Goal: Entertainment & Leisure: Consume media (video, audio)

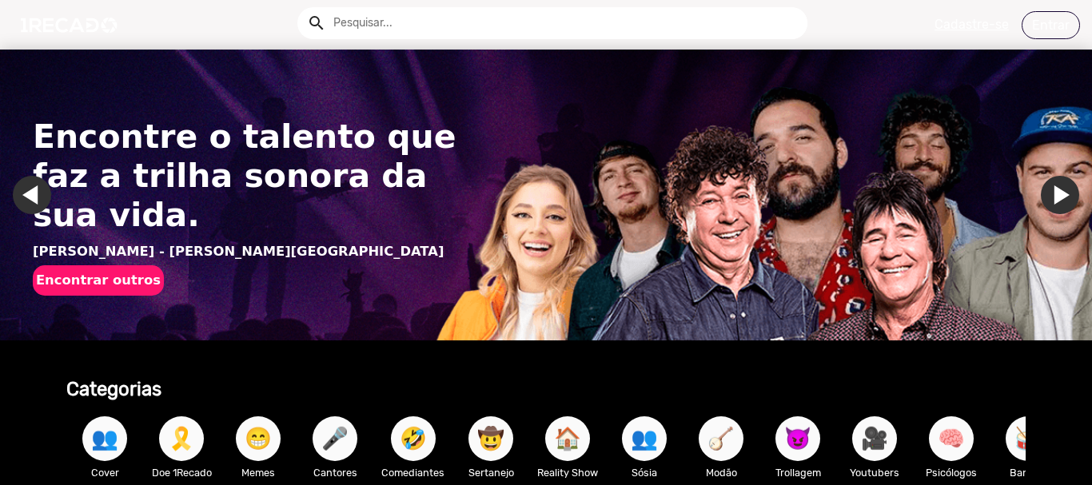
drag, startPoint x: 498, startPoint y: 261, endPoint x: 270, endPoint y: 157, distance: 250.4
click at [498, 261] on img "Gallery" at bounding box center [546, 195] width 1092 height 291
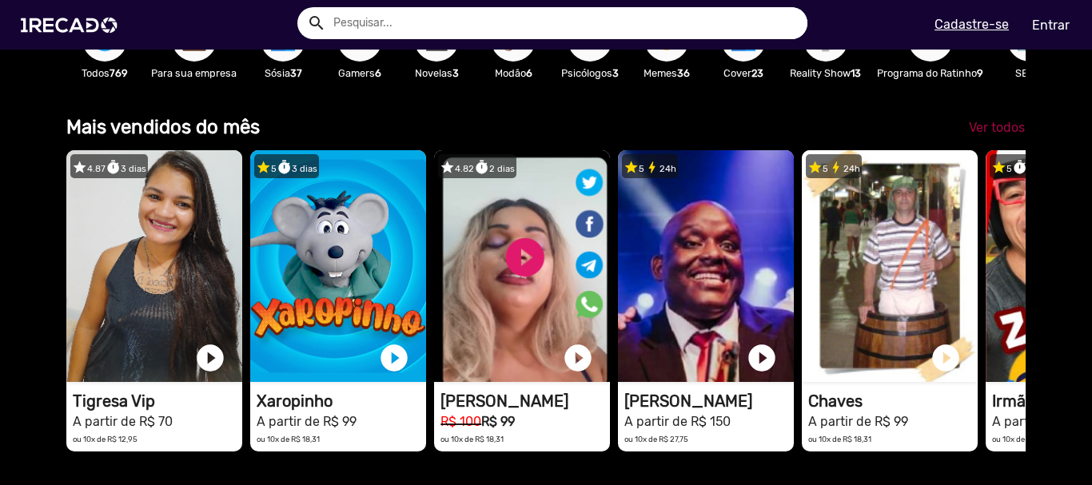
click at [981, 135] on span "Ver todos" at bounding box center [997, 127] width 56 height 15
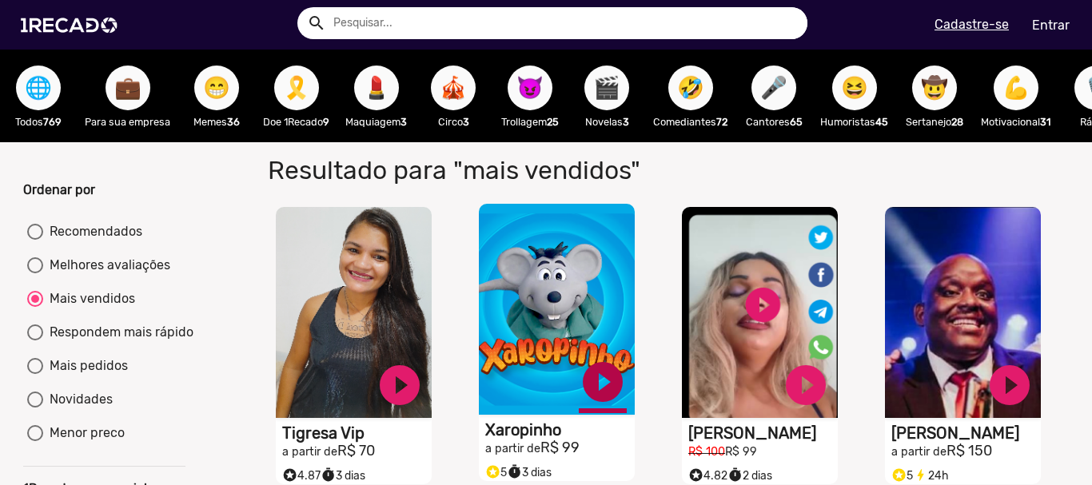
click at [596, 405] on link "play_circle_filled" at bounding box center [603, 382] width 48 height 48
click at [603, 398] on link "pause_circle" at bounding box center [603, 382] width 48 height 48
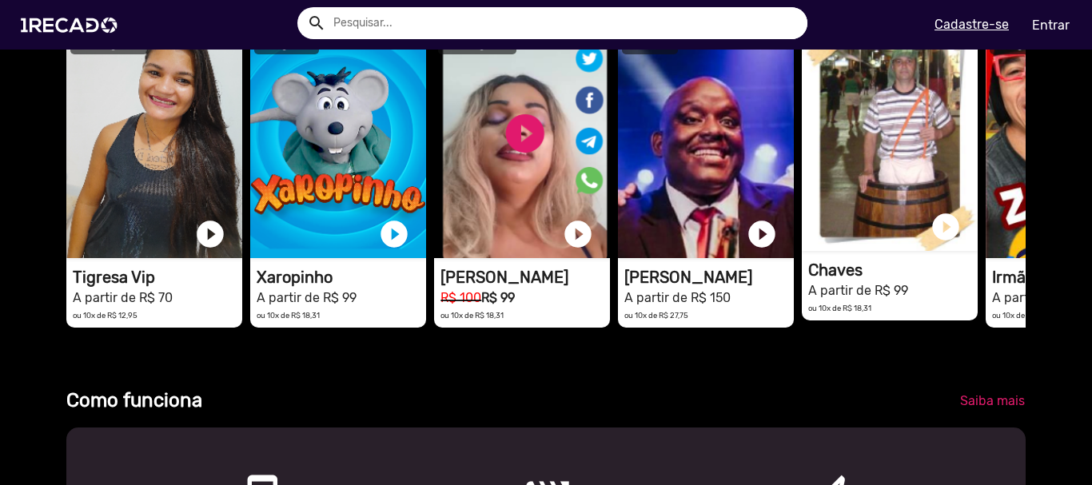
scroll to position [444, 0]
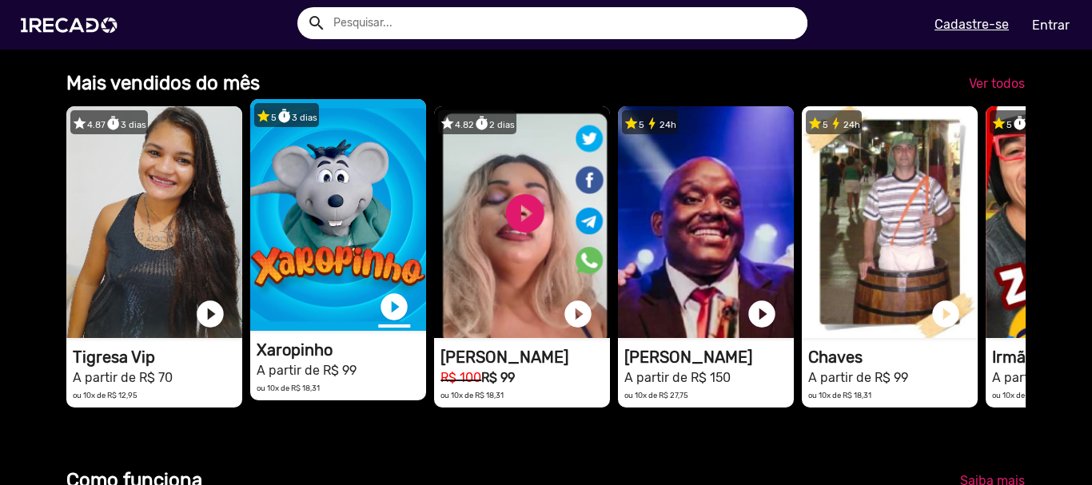
click at [390, 317] on link "play_circle_filled" at bounding box center [394, 307] width 32 height 32
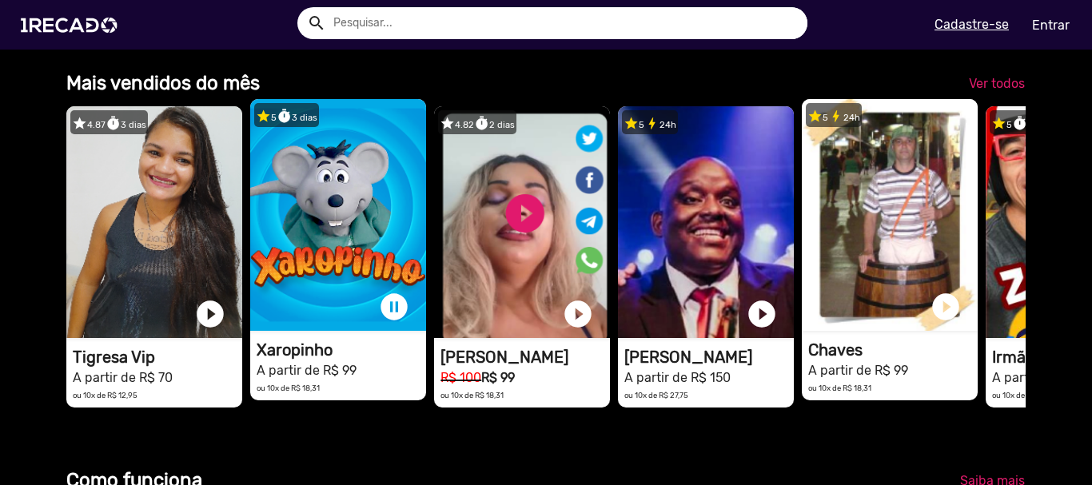
scroll to position [0, 0]
click at [945, 320] on link "play_circle_filled" at bounding box center [946, 307] width 32 height 32
click at [391, 319] on link "pause_circle" at bounding box center [394, 307] width 32 height 32
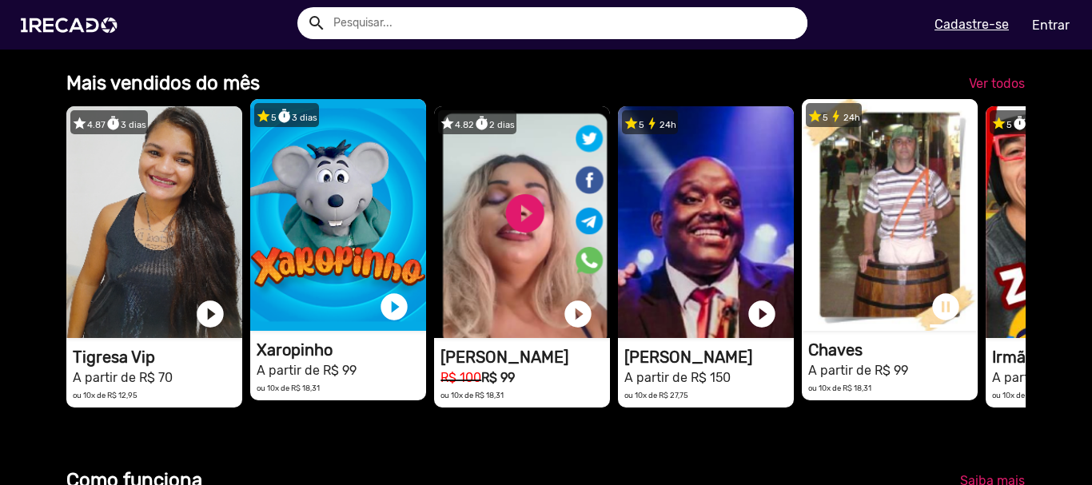
click at [946, 313] on link "pause_circle" at bounding box center [946, 307] width 32 height 32
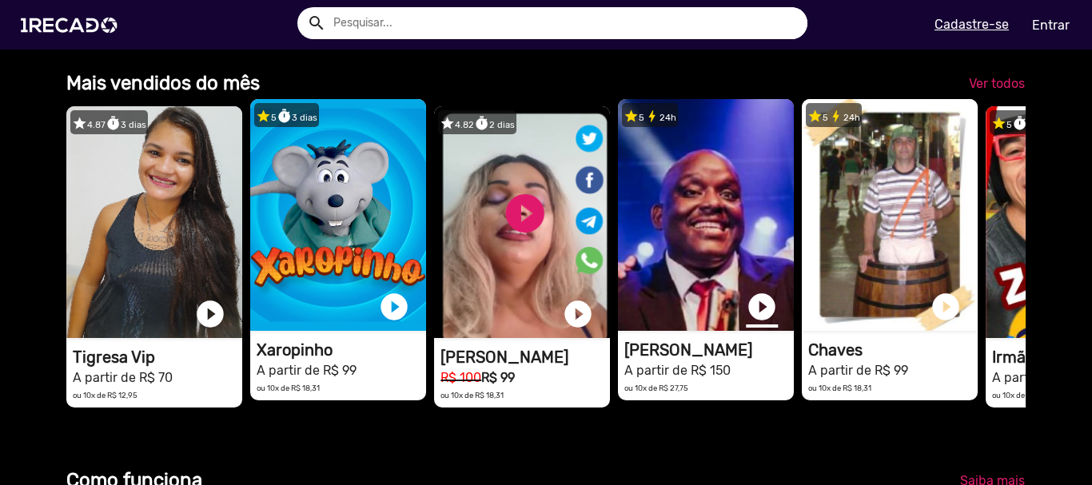
click at [761, 319] on link "play_circle_filled" at bounding box center [762, 307] width 32 height 32
click at [759, 317] on link "pause_circle" at bounding box center [762, 307] width 32 height 32
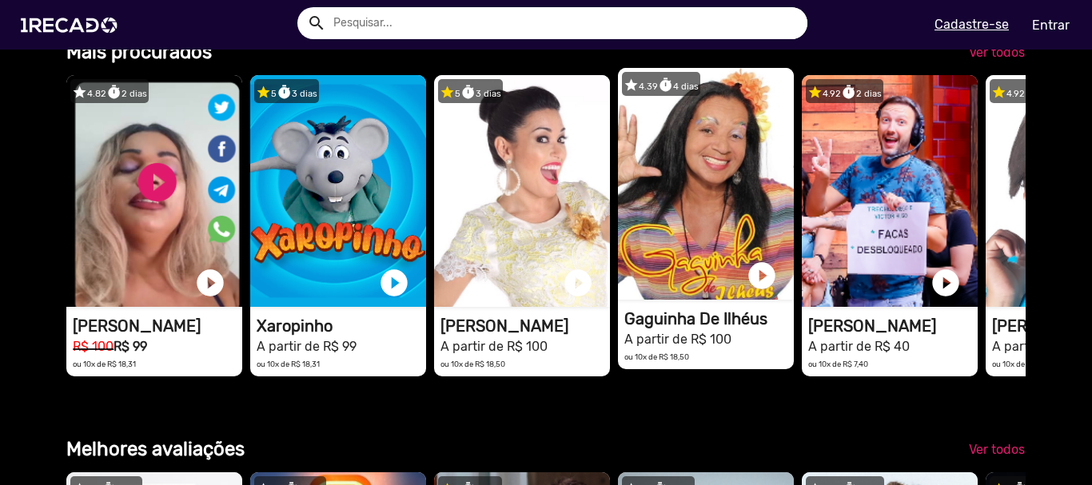
scroll to position [0, 0]
click at [765, 292] on link "play_circle_filled" at bounding box center [762, 276] width 32 height 32
click at [994, 60] on span "Ver todos" at bounding box center [997, 52] width 56 height 15
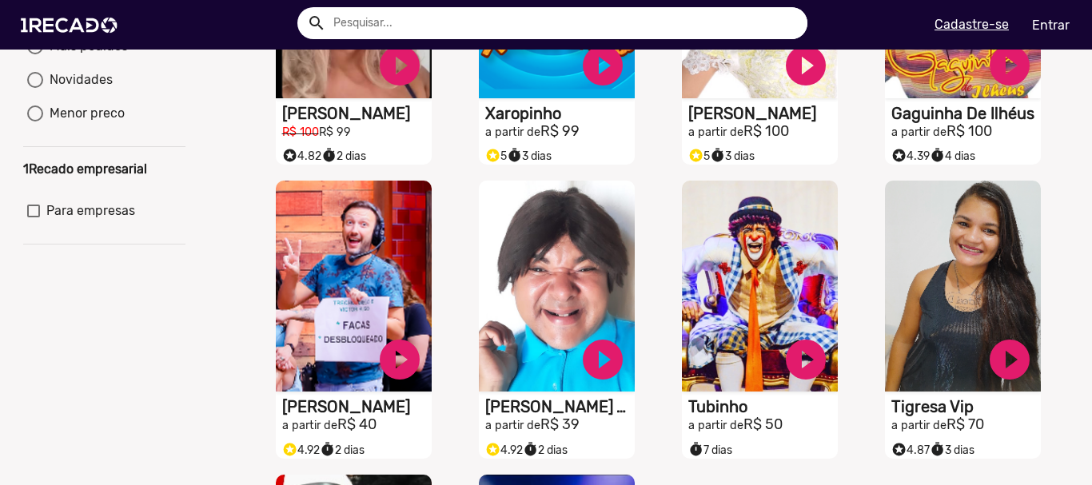
scroll to position [400, 0]
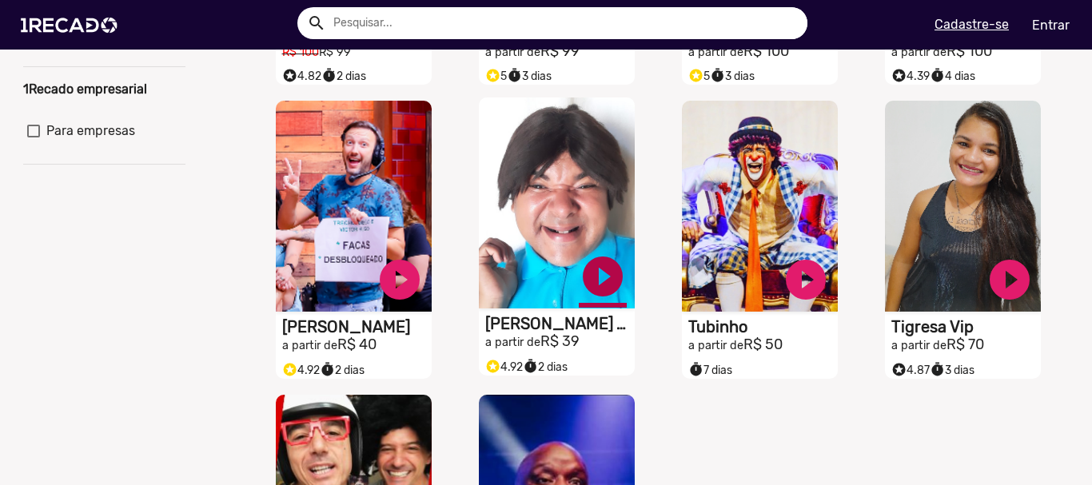
click at [606, 288] on link "play_circle_filled" at bounding box center [603, 277] width 48 height 48
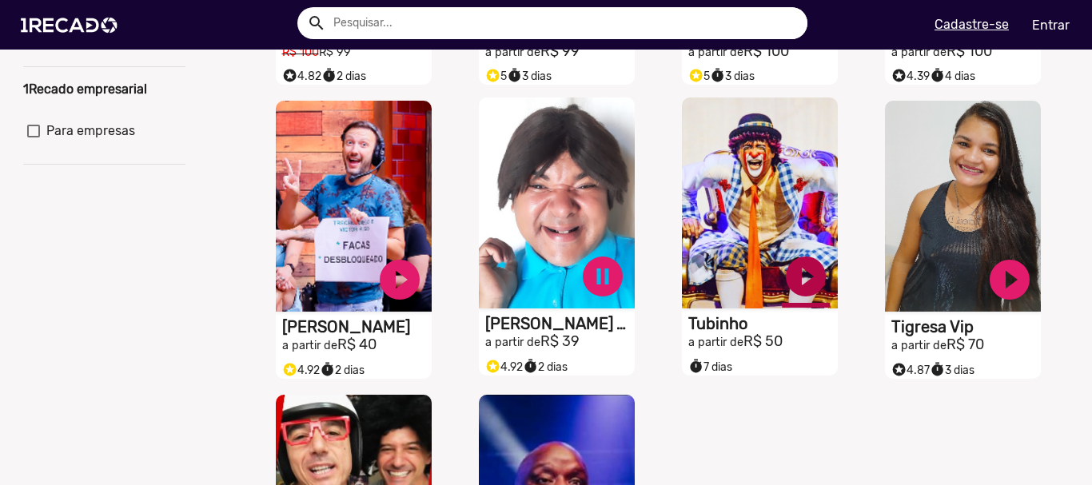
click at [786, 277] on link "play_circle_filled" at bounding box center [806, 277] width 48 height 48
click at [592, 283] on link "pause_circle" at bounding box center [603, 277] width 48 height 48
click at [791, 277] on link "pause_circle" at bounding box center [806, 277] width 48 height 48
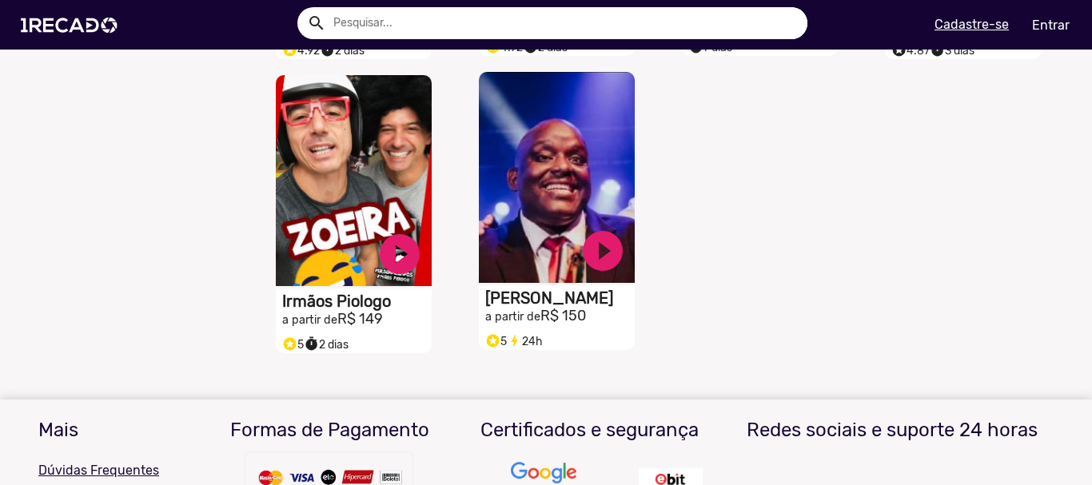
scroll to position [480, 0]
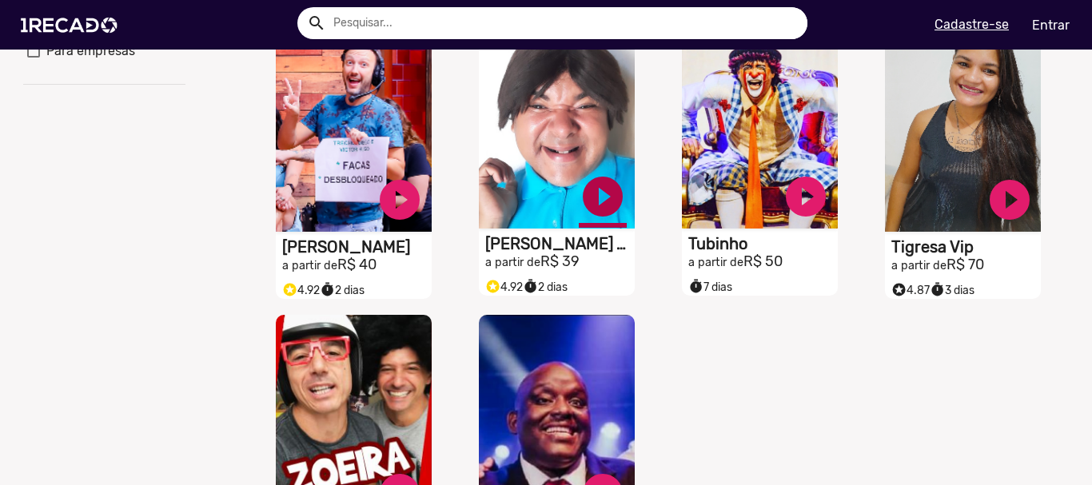
click at [601, 204] on link "play_circle_filled" at bounding box center [603, 197] width 48 height 48
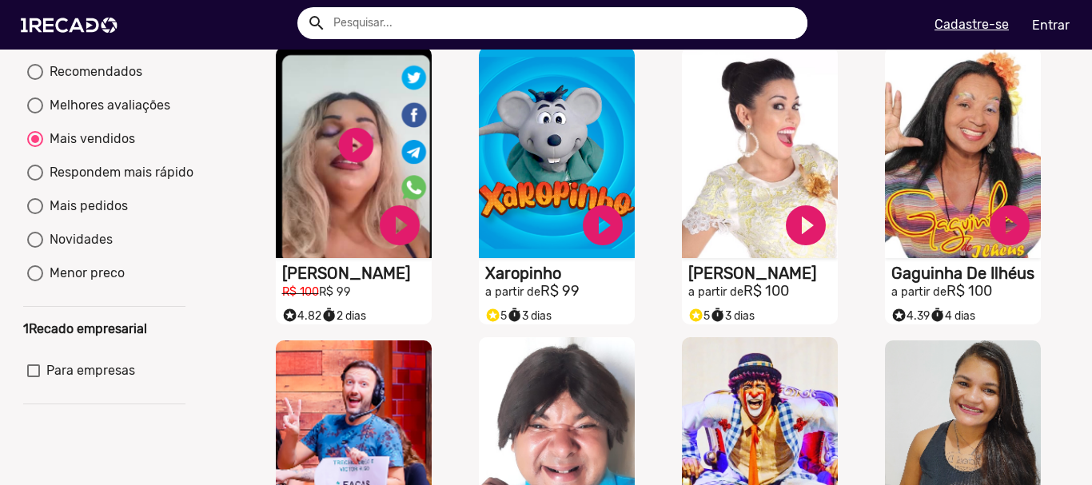
scroll to position [80, 0]
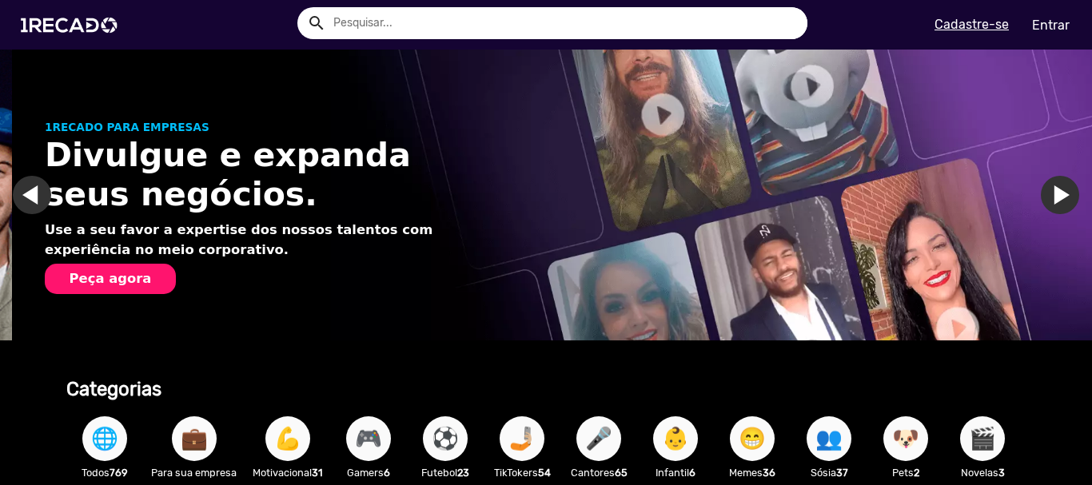
scroll to position [160, 0]
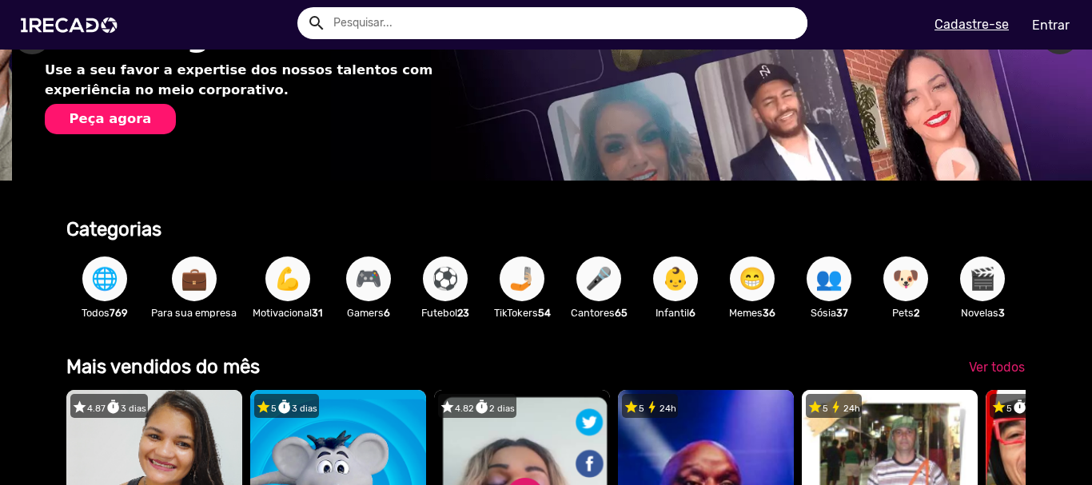
click at [604, 285] on span "🎤" at bounding box center [598, 279] width 27 height 45
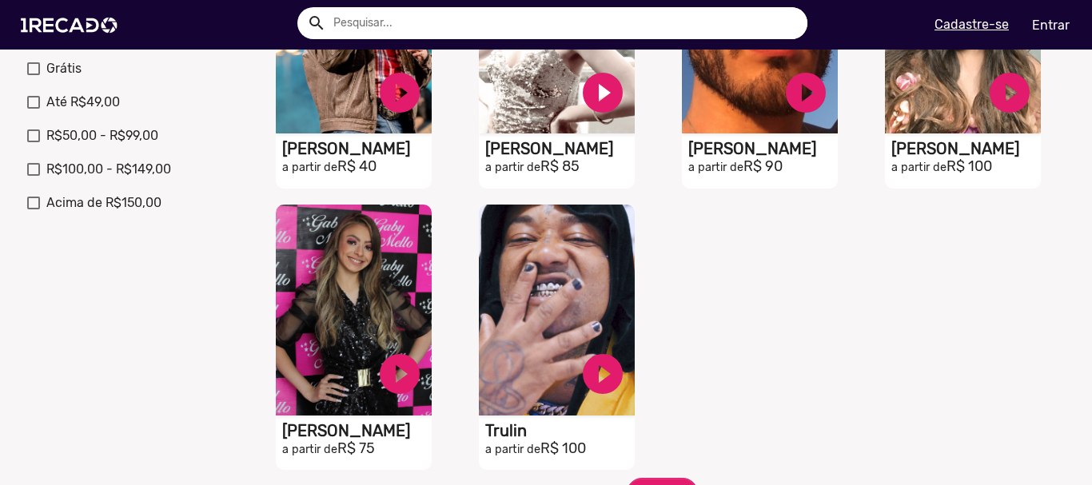
scroll to position [719, 0]
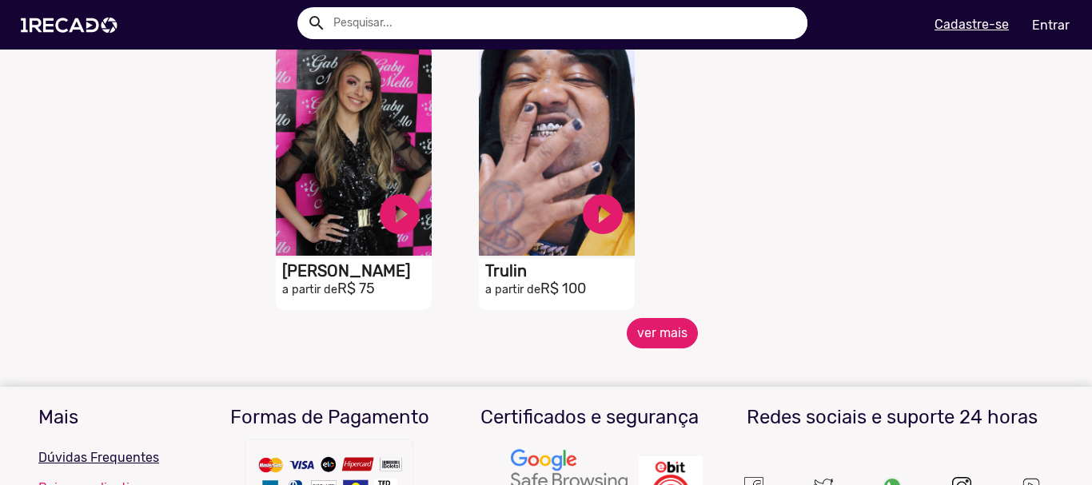
click at [647, 349] on button "ver mais" at bounding box center [662, 333] width 71 height 30
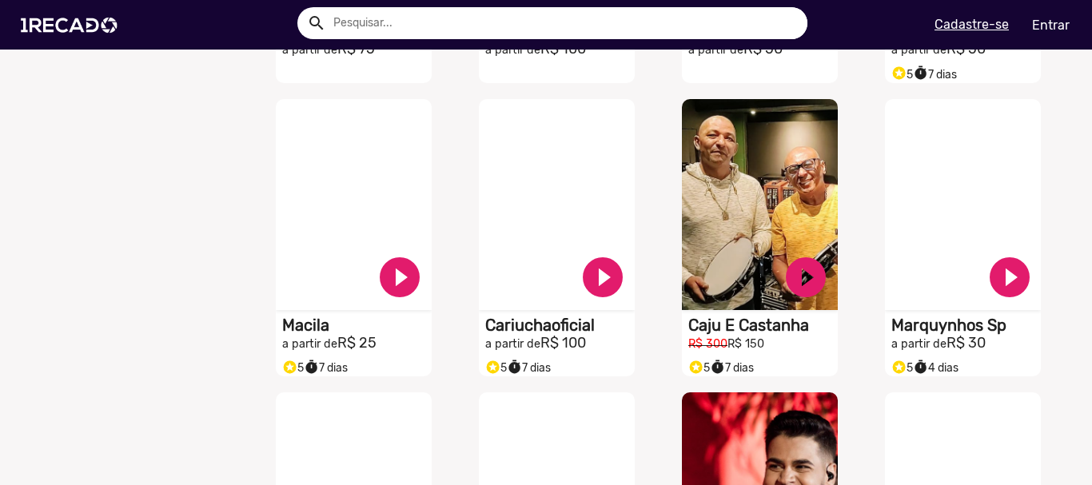
scroll to position [1199, 0]
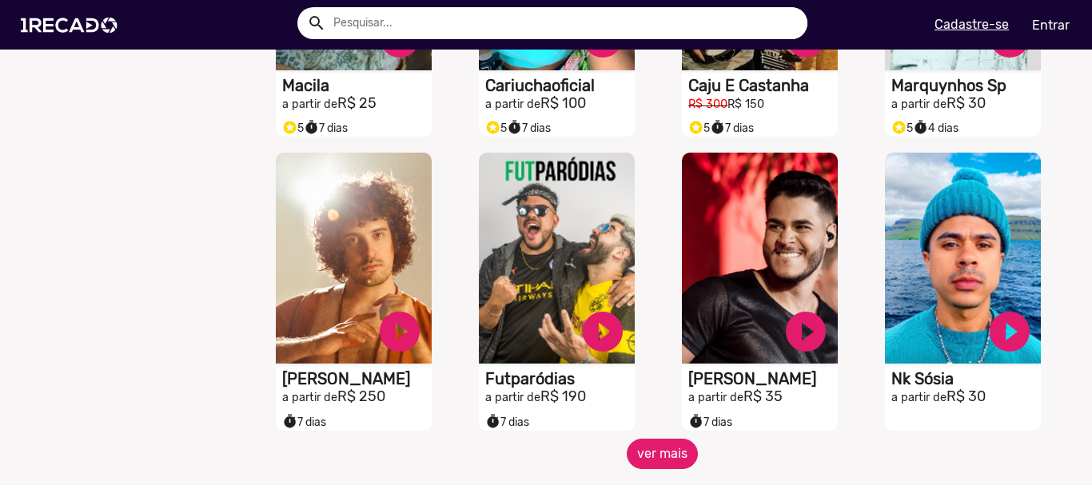
click at [684, 469] on button "ver mais" at bounding box center [662, 454] width 71 height 30
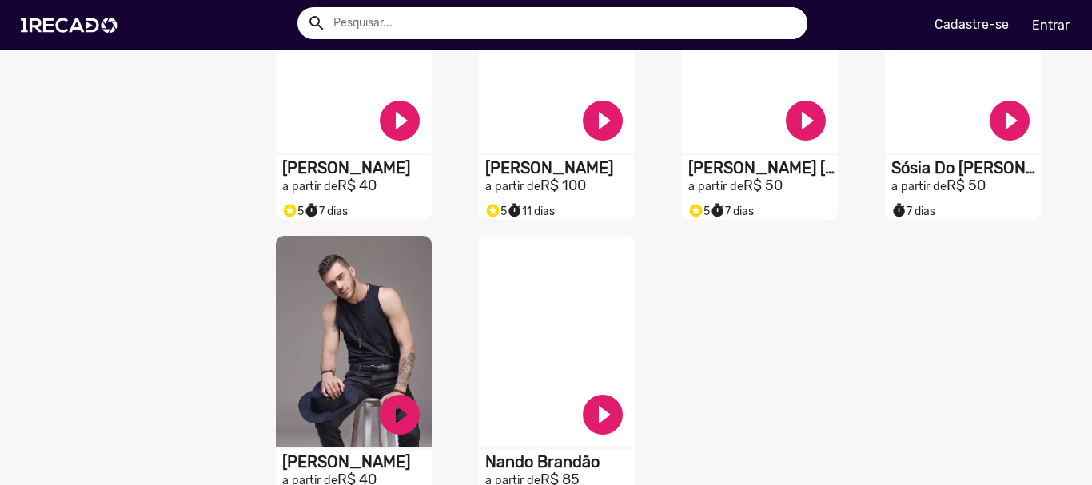
scroll to position [2078, 0]
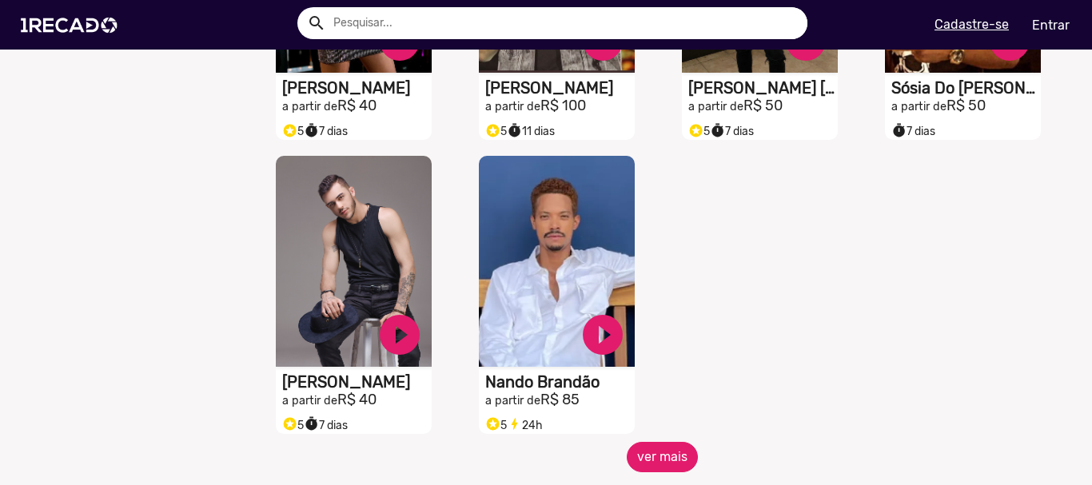
click at [667, 468] on button "ver mais" at bounding box center [662, 457] width 71 height 30
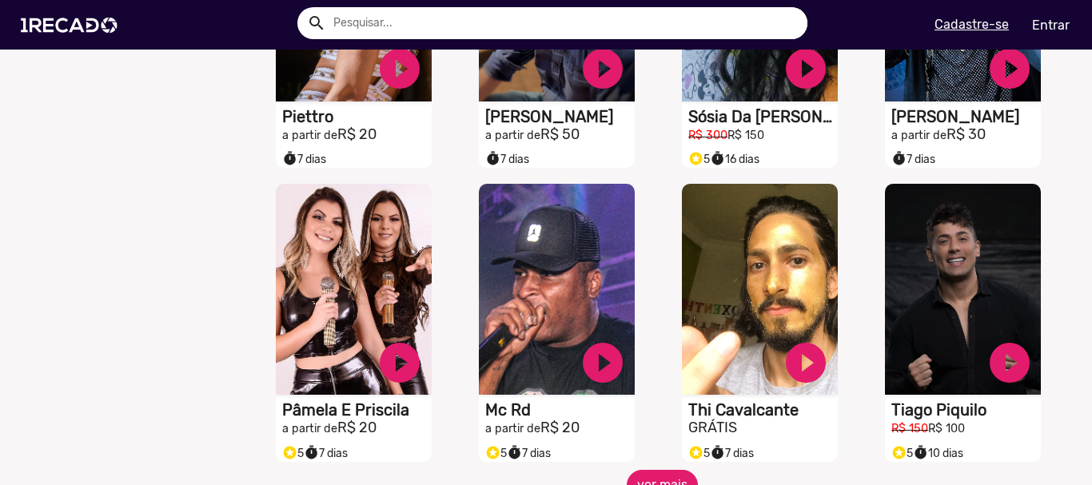
scroll to position [2798, 0]
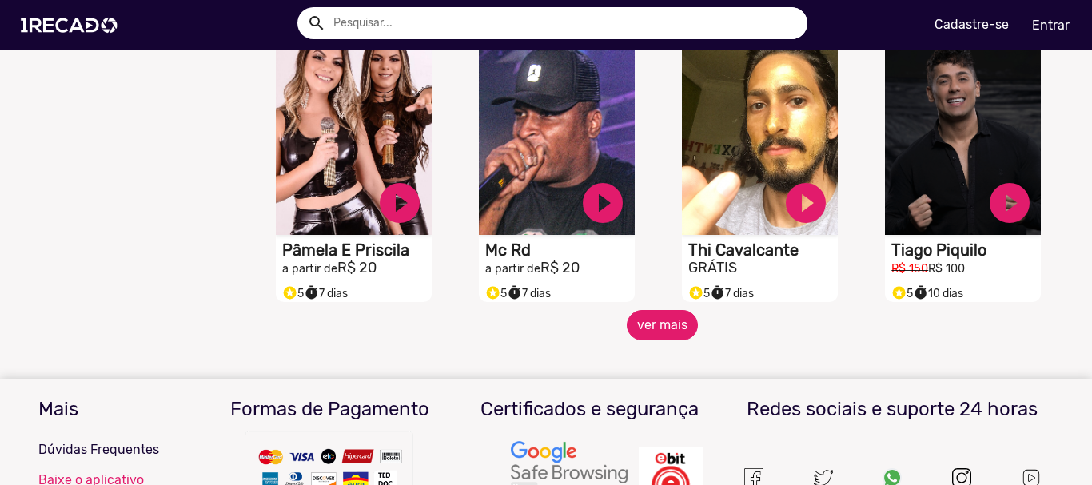
click at [647, 337] on button "ver mais" at bounding box center [662, 325] width 71 height 30
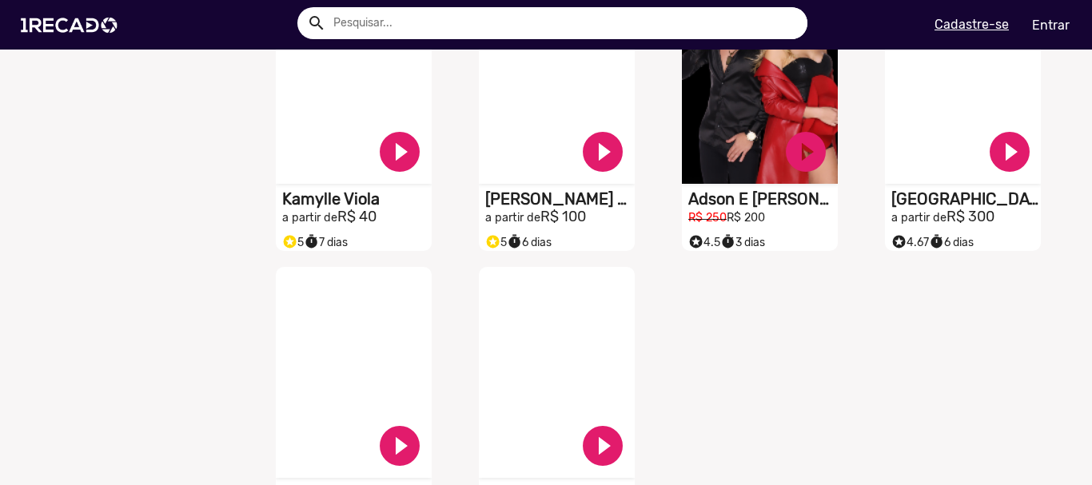
scroll to position [3597, 0]
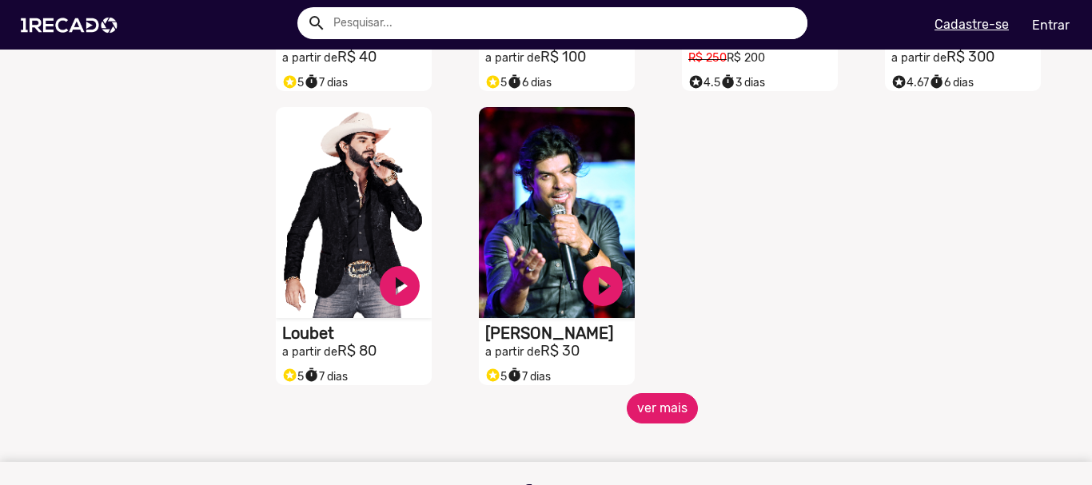
click at [668, 413] on button "ver mais" at bounding box center [662, 408] width 71 height 30
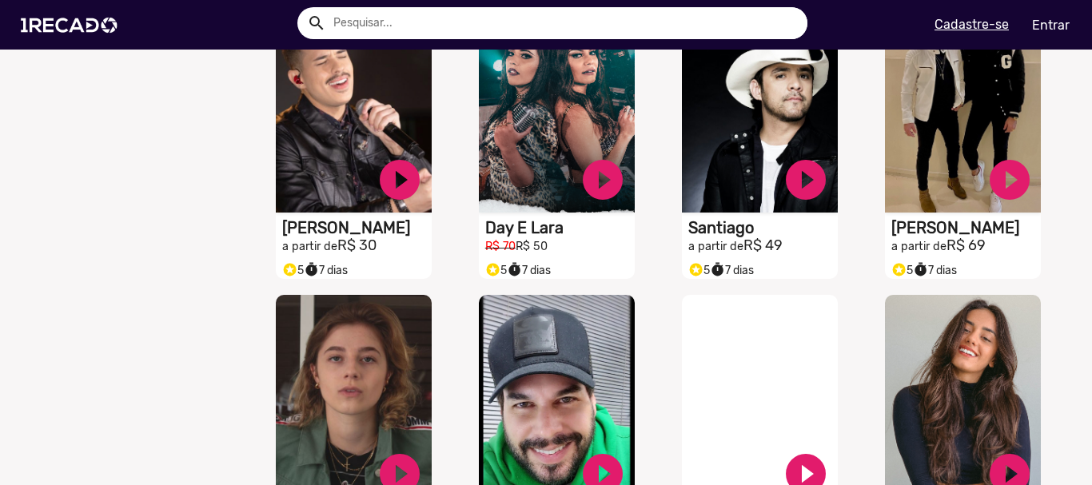
scroll to position [3917, 0]
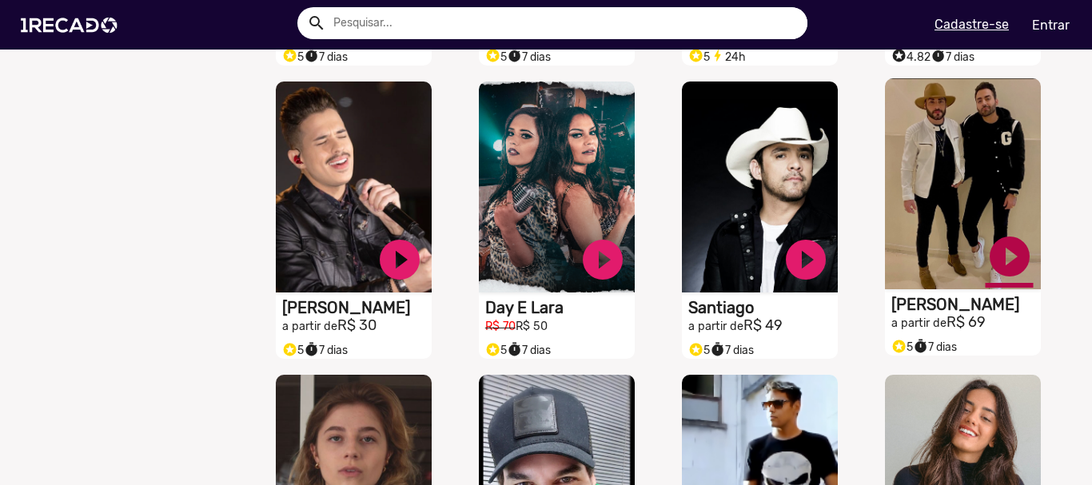
click at [1006, 267] on link "play_circle_filled" at bounding box center [1010, 257] width 48 height 48
click at [991, 273] on link "pause_circle" at bounding box center [1010, 257] width 48 height 48
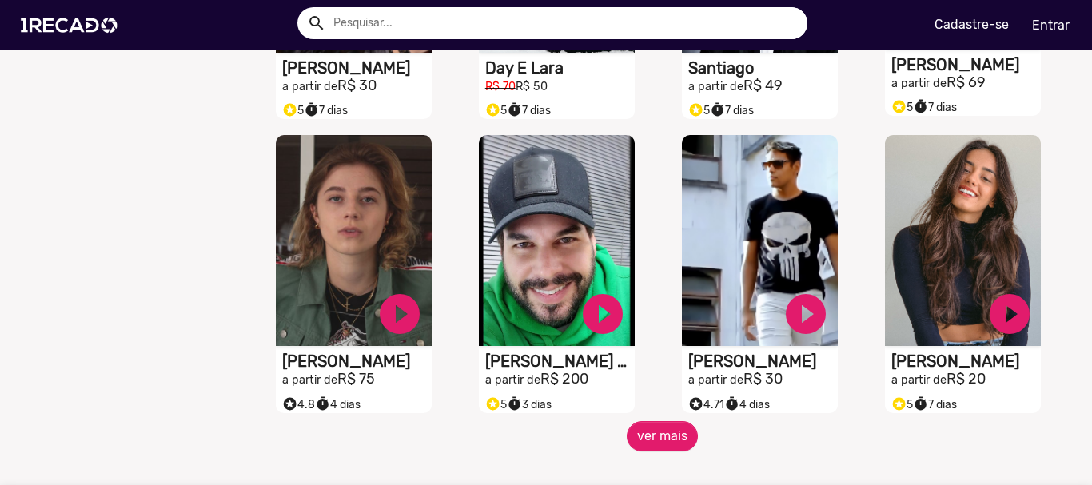
scroll to position [4237, 0]
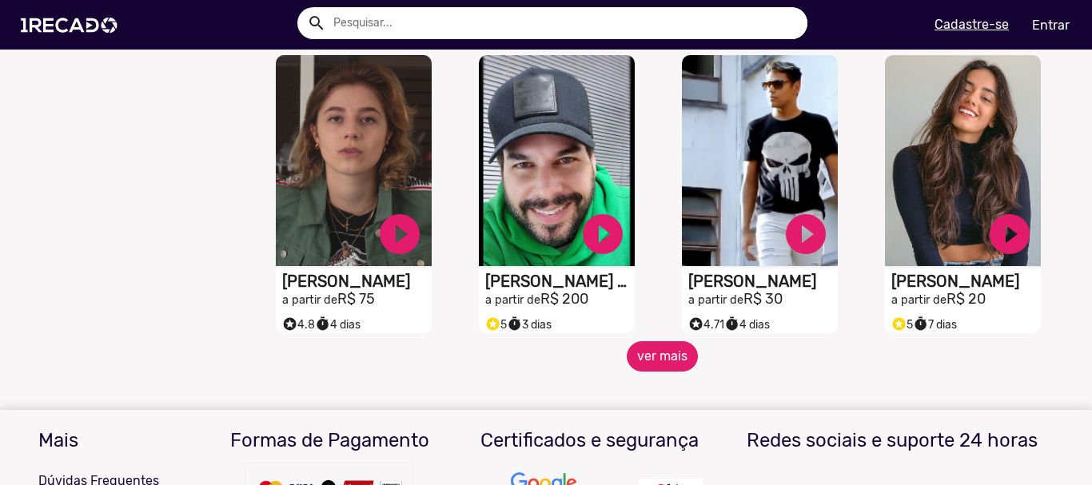
click at [643, 371] on button "ver mais" at bounding box center [662, 356] width 71 height 30
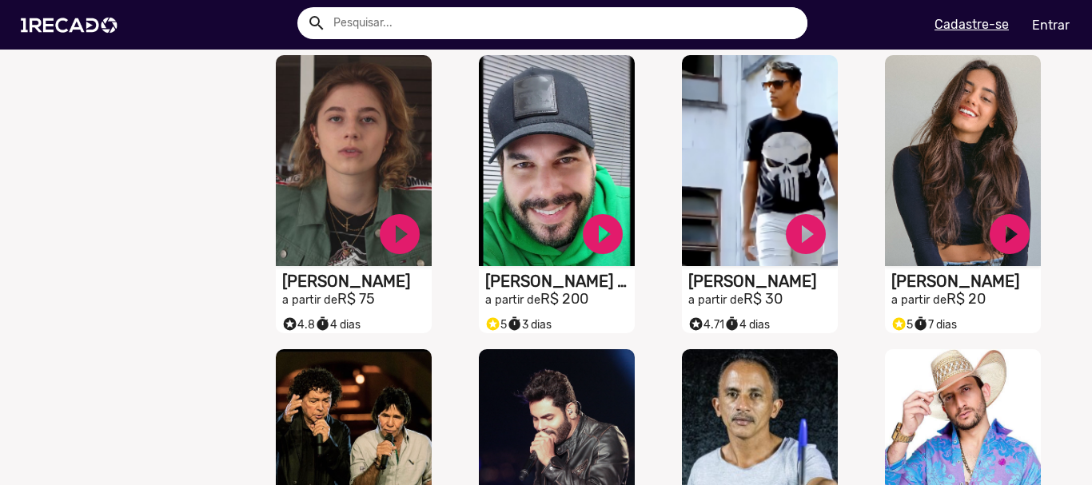
scroll to position [4557, 0]
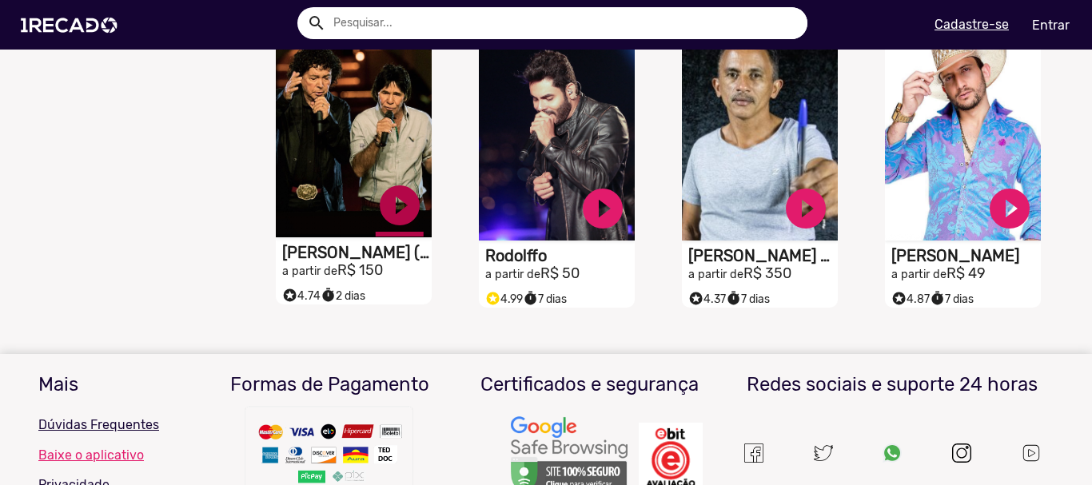
click at [399, 217] on link "play_circle_filled" at bounding box center [400, 205] width 48 height 48
click at [408, 227] on link "pause_circle" at bounding box center [400, 205] width 48 height 48
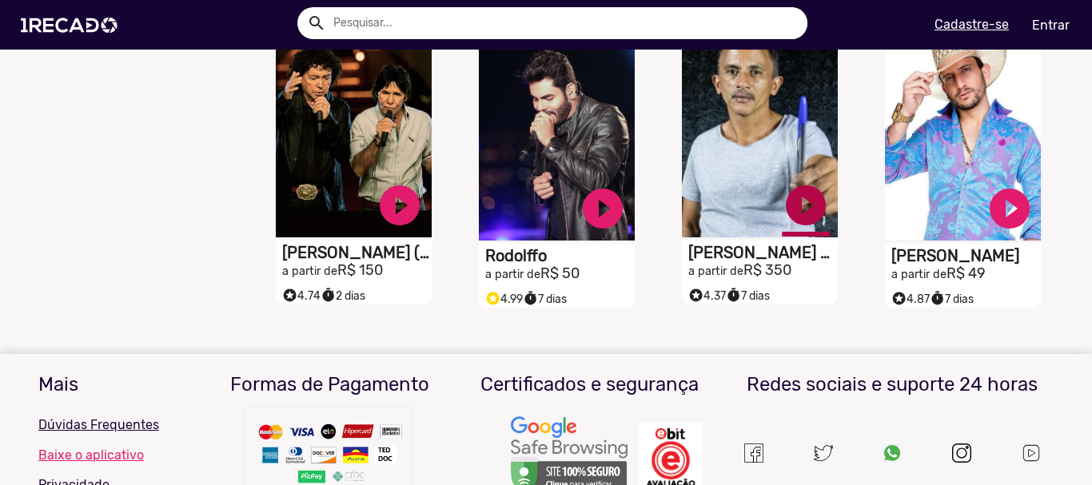
click at [796, 212] on link "play_circle_filled" at bounding box center [806, 205] width 48 height 48
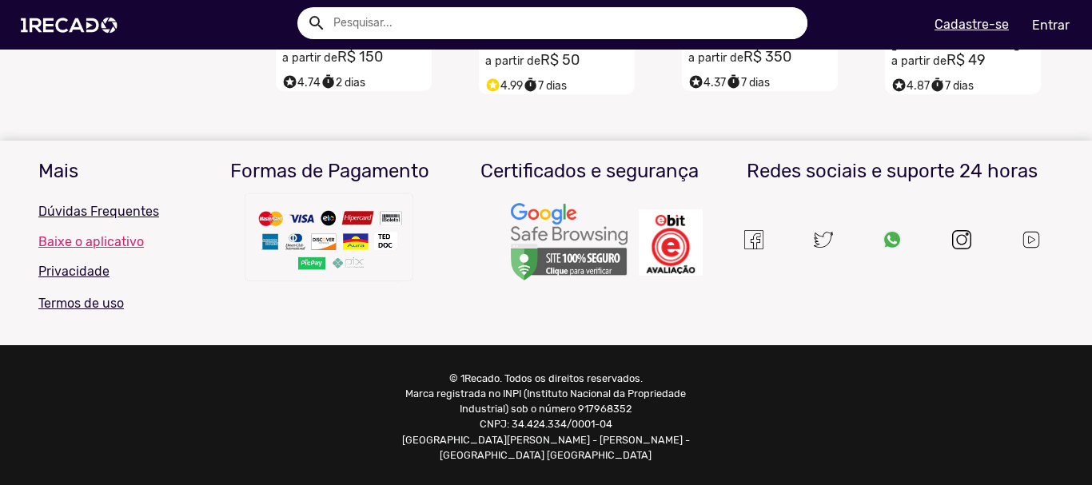
scroll to position [4370, 0]
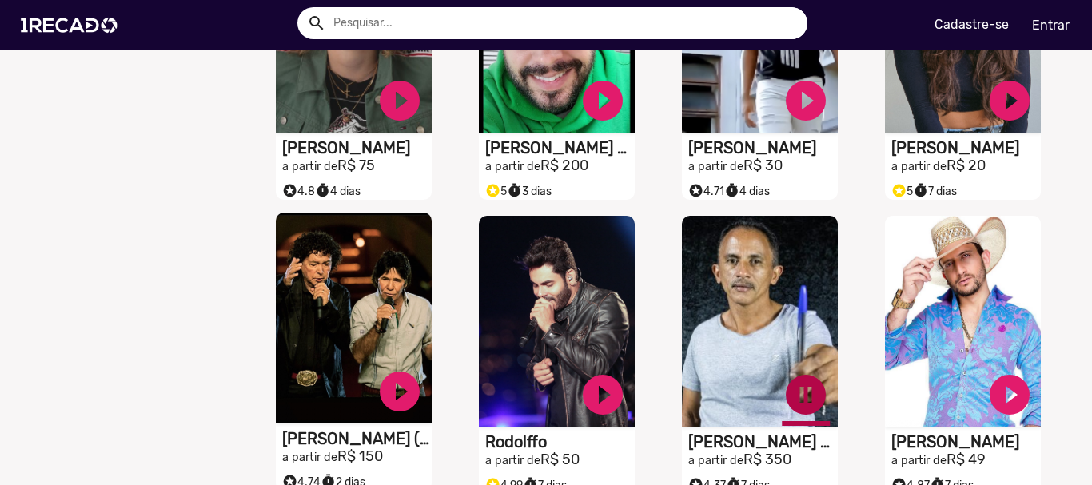
click at [802, 398] on link "pause_circle" at bounding box center [806, 395] width 48 height 48
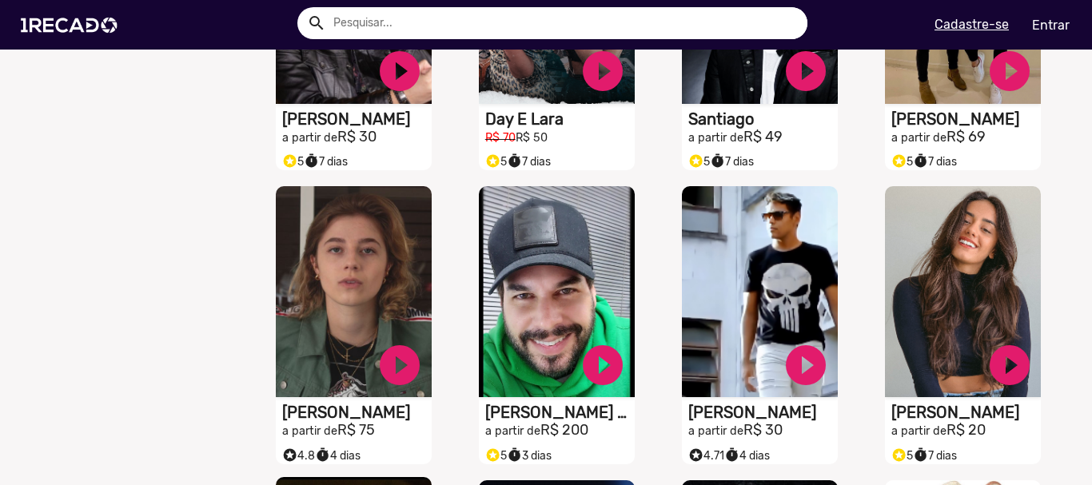
scroll to position [3946, 0]
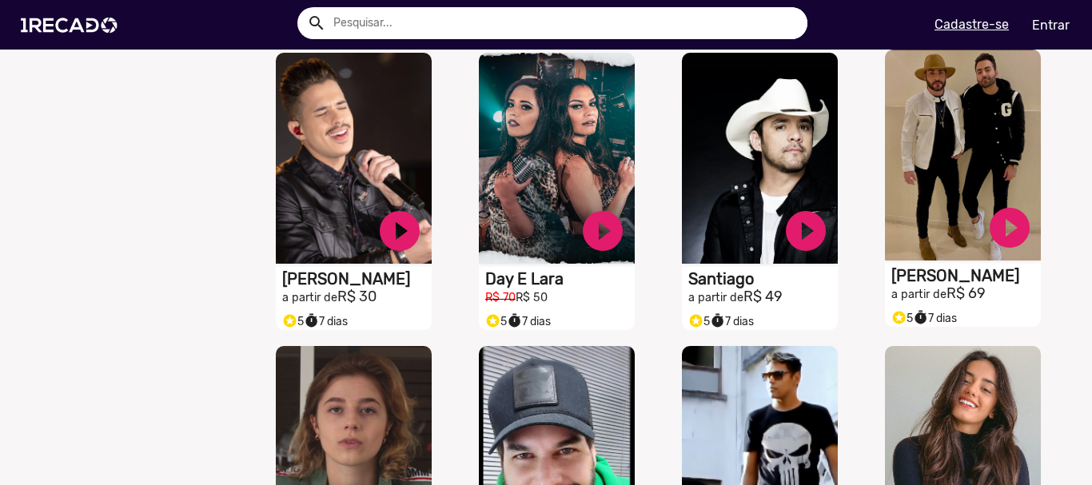
click at [916, 94] on video "S1RECADO vídeos dedicados para fãs e empresas" at bounding box center [963, 155] width 156 height 211
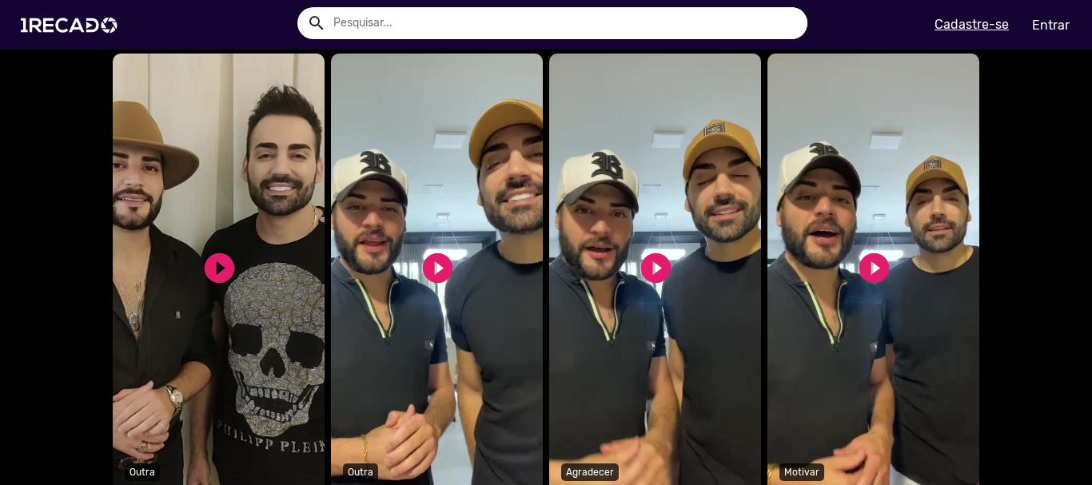
scroll to position [879, 0]
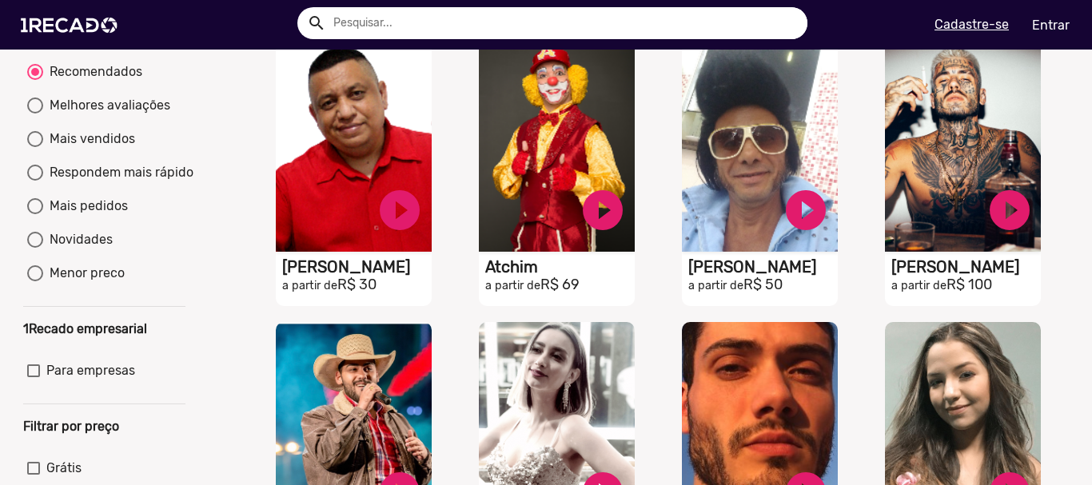
scroll to position [80, 0]
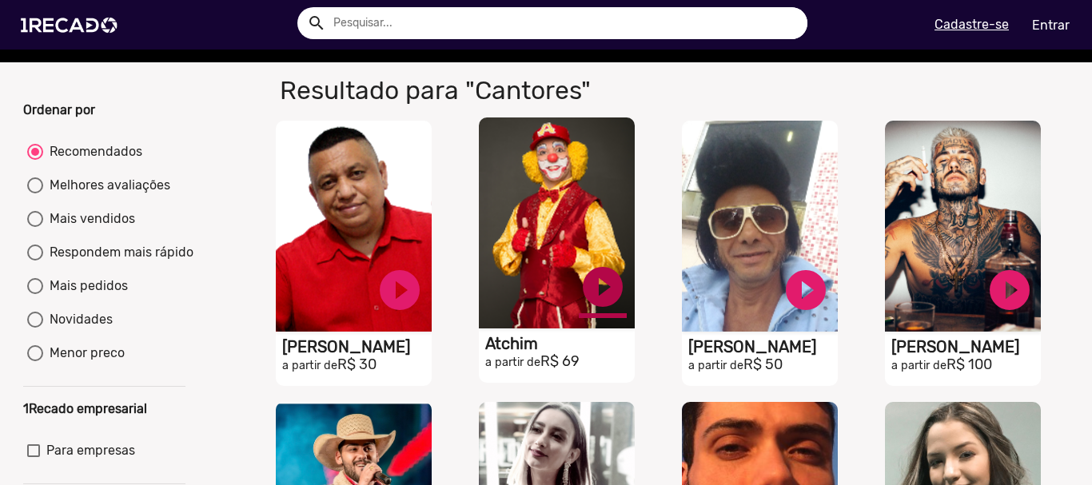
click at [608, 302] on link "play_circle_filled" at bounding box center [603, 287] width 48 height 48
click at [609, 297] on link "pause_circle" at bounding box center [603, 287] width 48 height 48
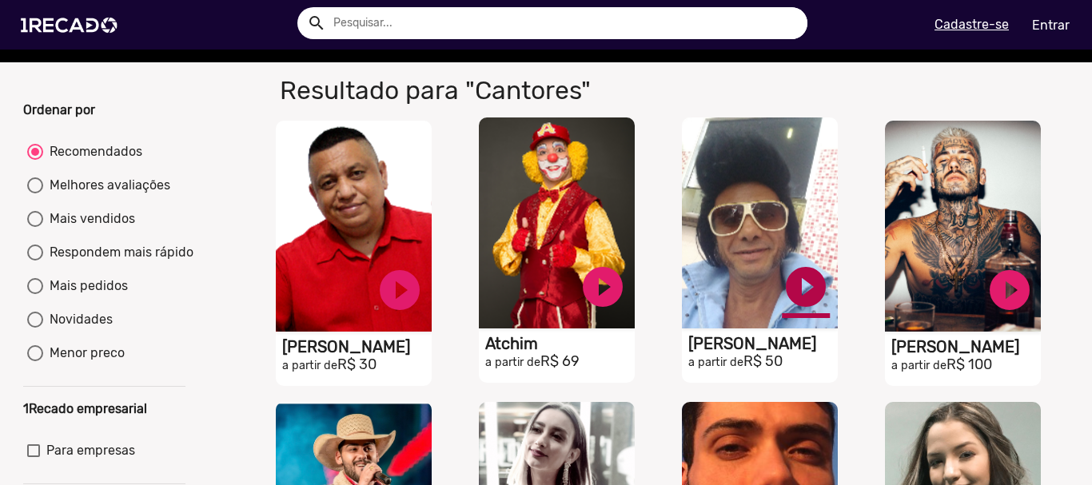
click at [803, 289] on link "play_circle_filled" at bounding box center [806, 287] width 48 height 48
click at [787, 300] on link "pause_circle" at bounding box center [806, 287] width 48 height 48
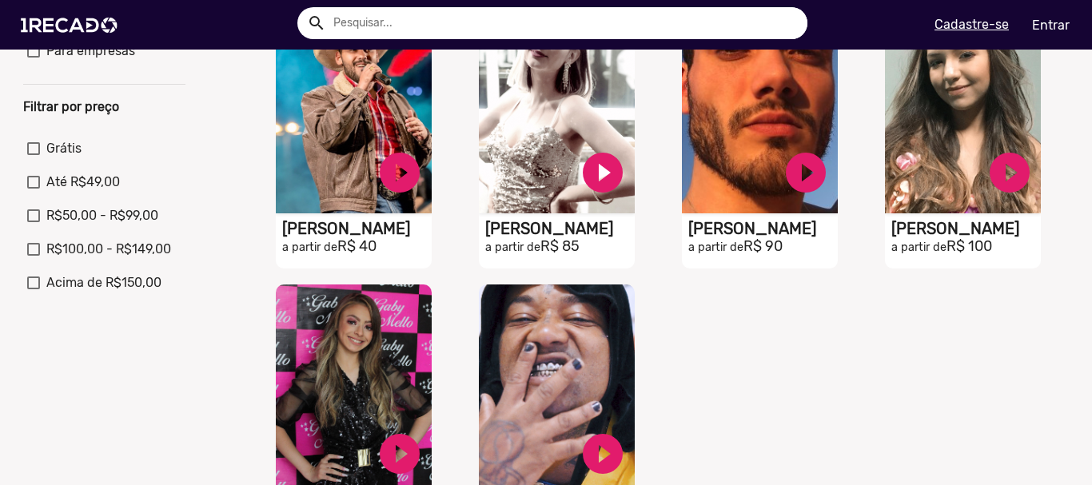
scroll to position [640, 0]
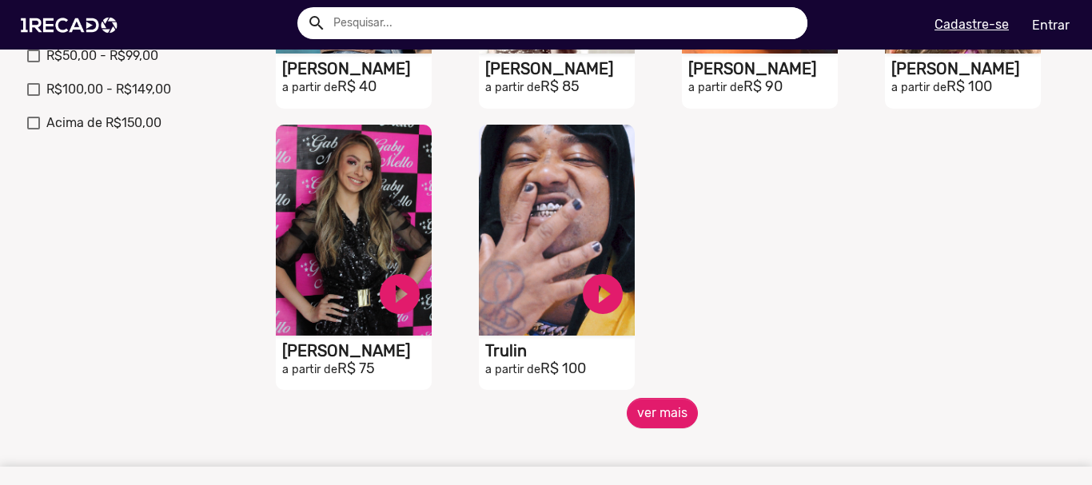
click at [640, 399] on div "S1RECADO vídeos dedicados para fãs e empresas play_circle_filled [PERSON_NAME] …" at bounding box center [560, 258] width 203 height 282
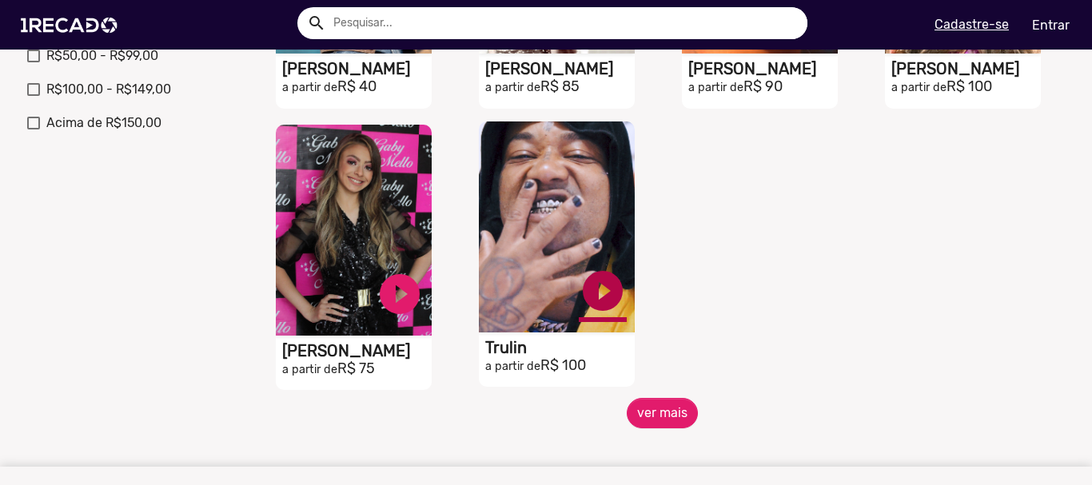
click at [584, 300] on link "play_circle_filled" at bounding box center [603, 291] width 48 height 48
click at [643, 416] on button "ver mais" at bounding box center [662, 413] width 71 height 30
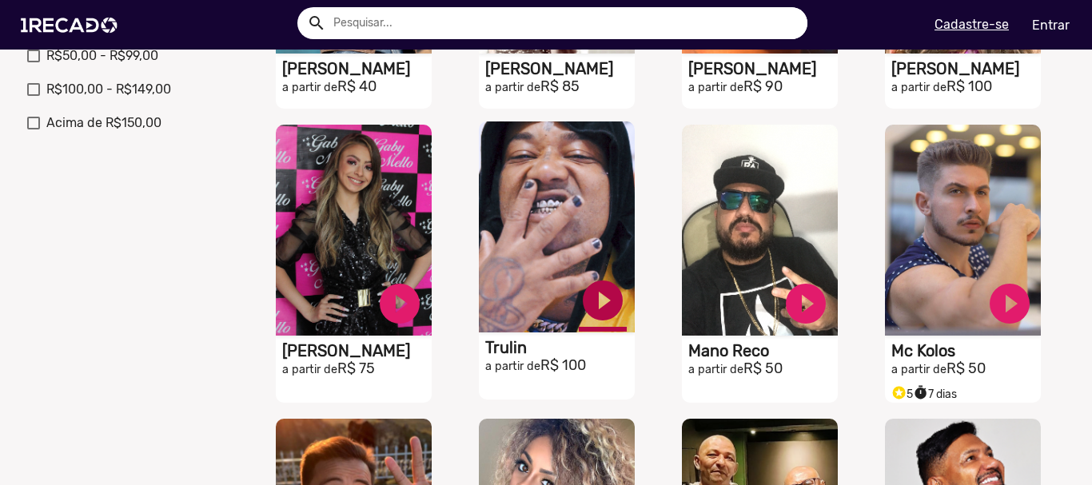
click at [603, 317] on link "play_circle_filled" at bounding box center [603, 301] width 48 height 48
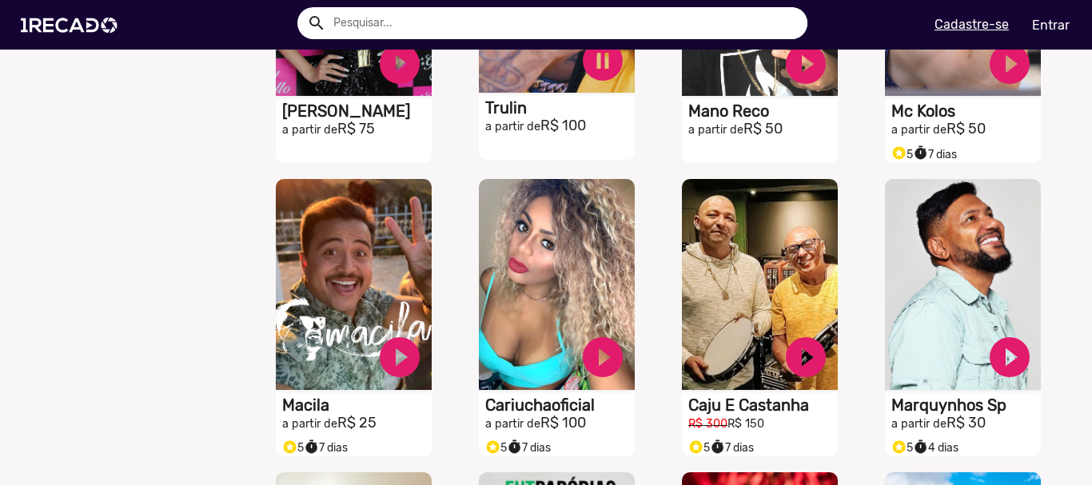
scroll to position [959, 0]
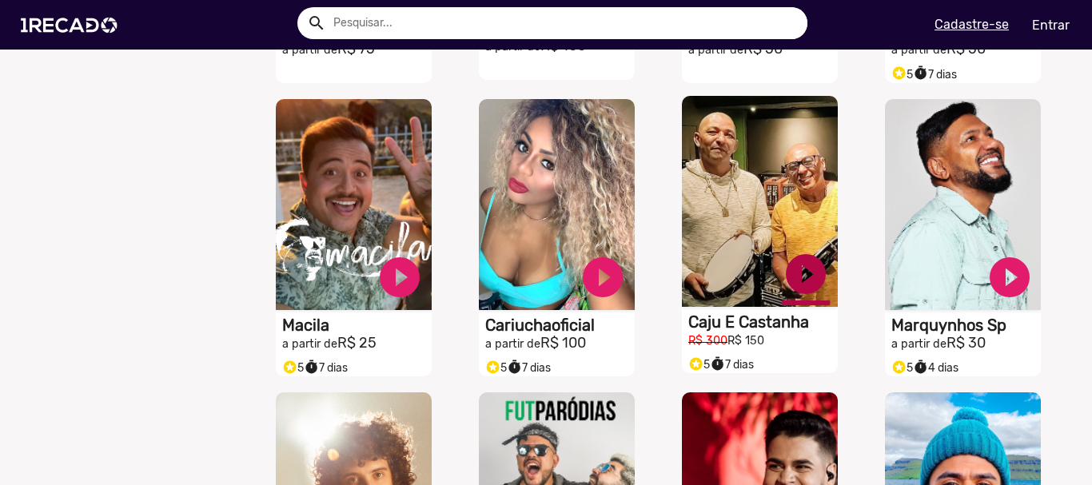
click at [783, 279] on link "play_circle_filled" at bounding box center [806, 274] width 48 height 48
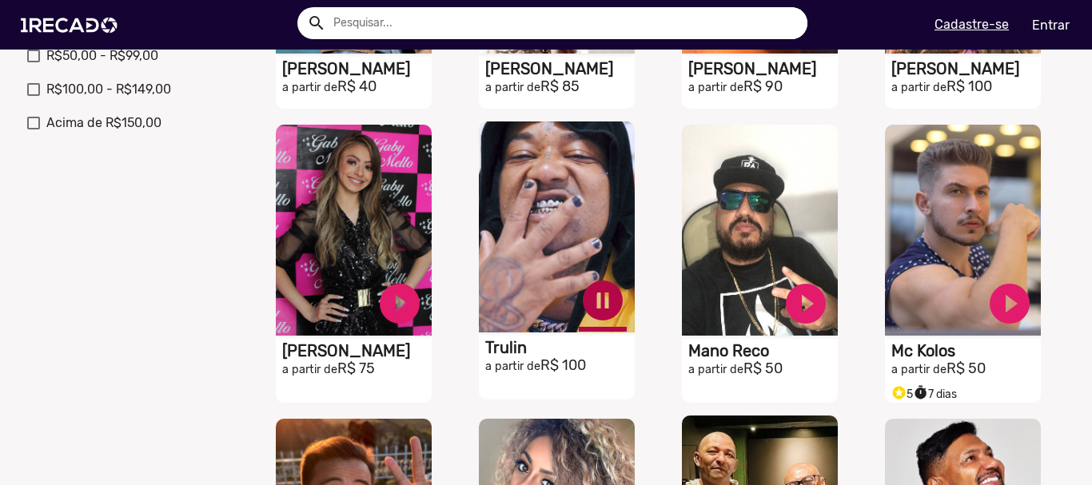
click at [588, 305] on link "pause_circle" at bounding box center [603, 301] width 48 height 48
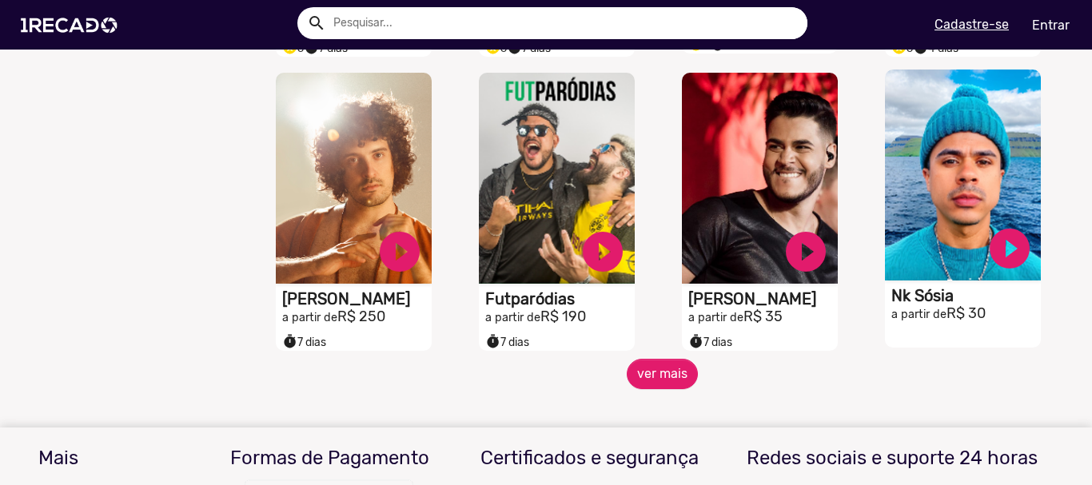
scroll to position [1359, 0]
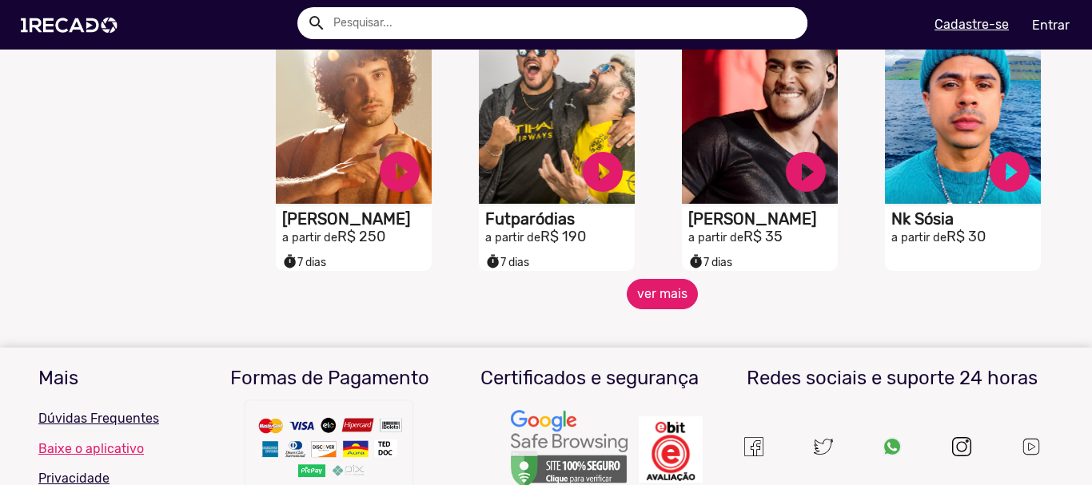
click at [672, 305] on button "ver mais" at bounding box center [662, 294] width 71 height 30
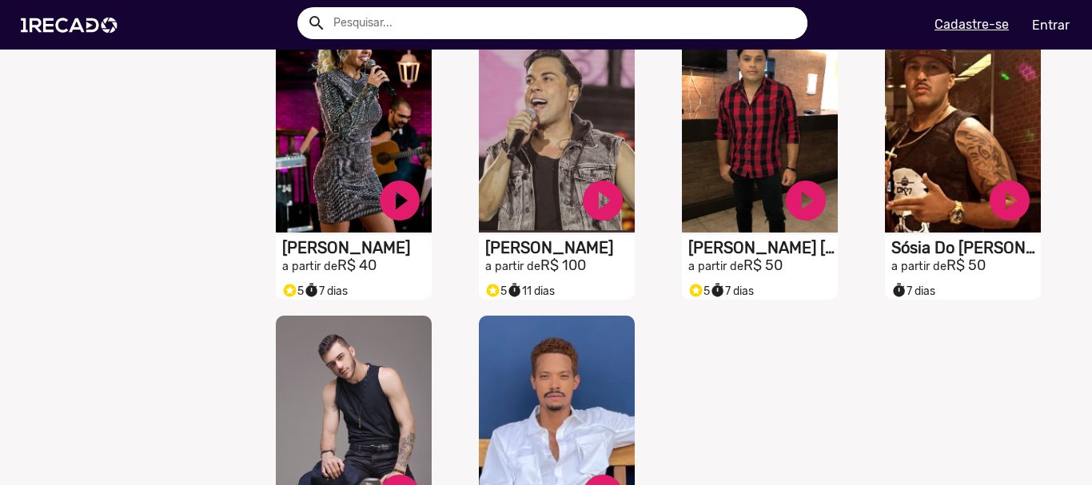
scroll to position [2078, 0]
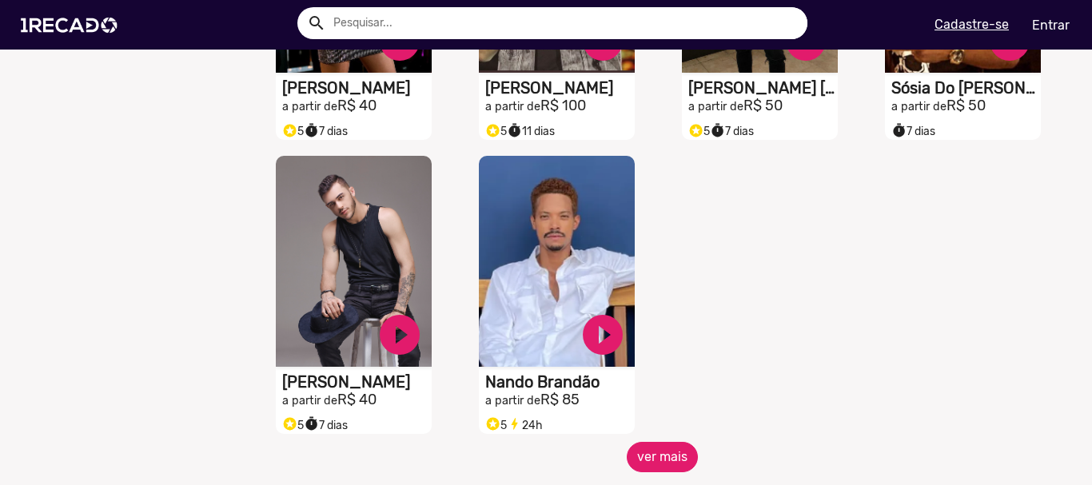
click at [647, 460] on button "ver mais" at bounding box center [662, 457] width 71 height 30
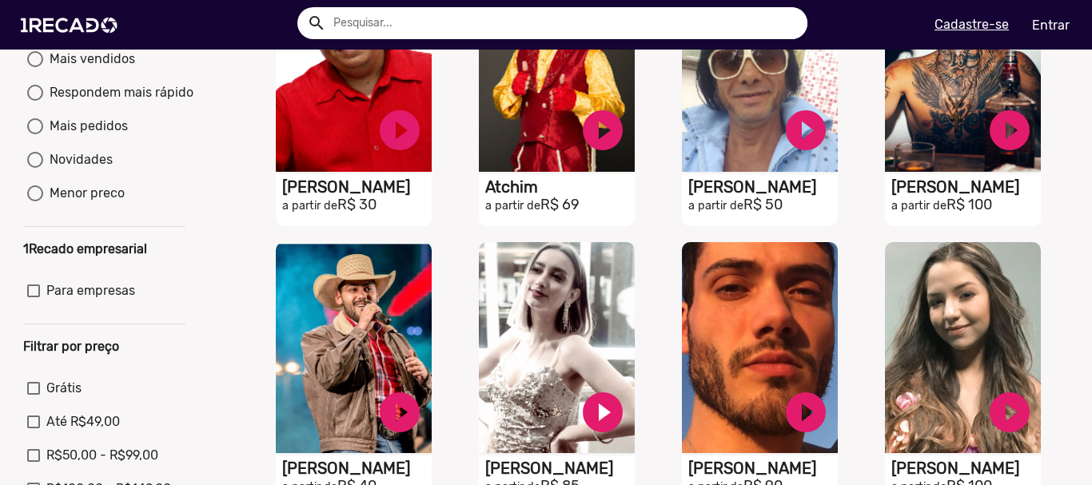
scroll to position [0, 0]
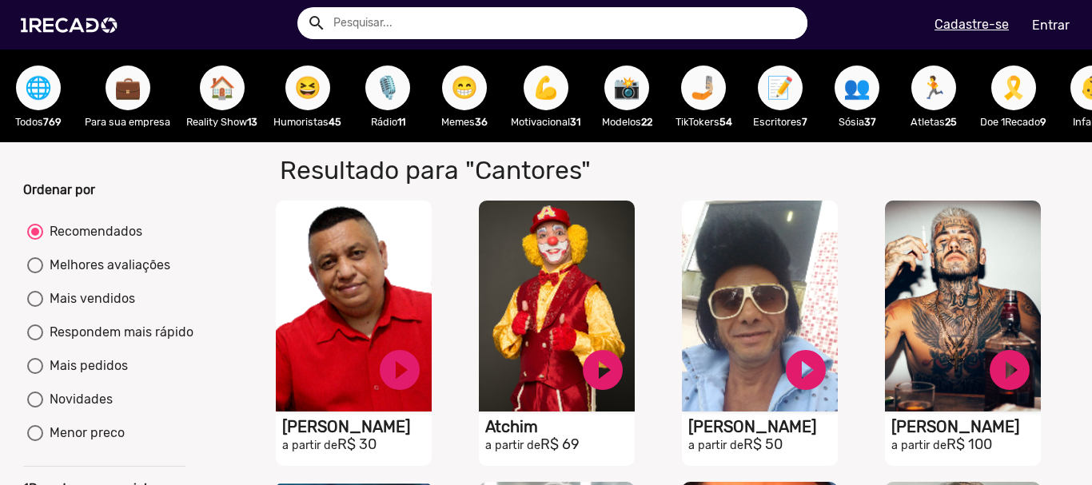
click at [476, 96] on span "😁" at bounding box center [464, 88] width 27 height 45
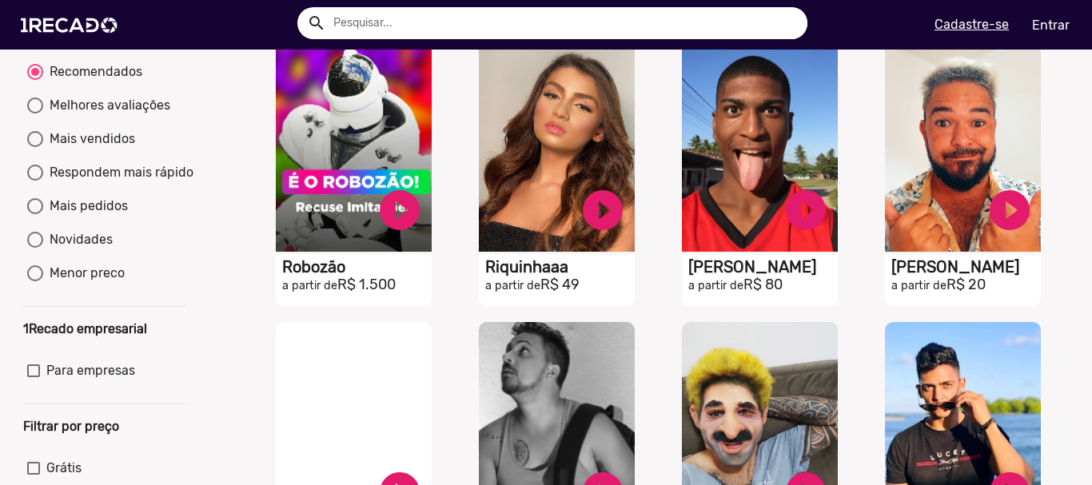
scroll to position [80, 0]
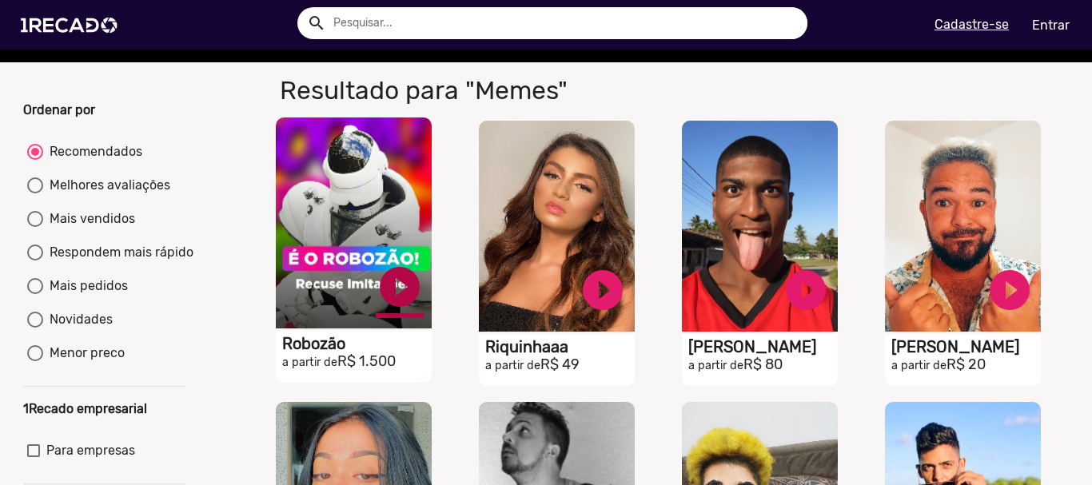
click at [401, 298] on link "play_circle_filled" at bounding box center [400, 287] width 48 height 48
click at [392, 301] on link "pause_circle" at bounding box center [400, 287] width 48 height 48
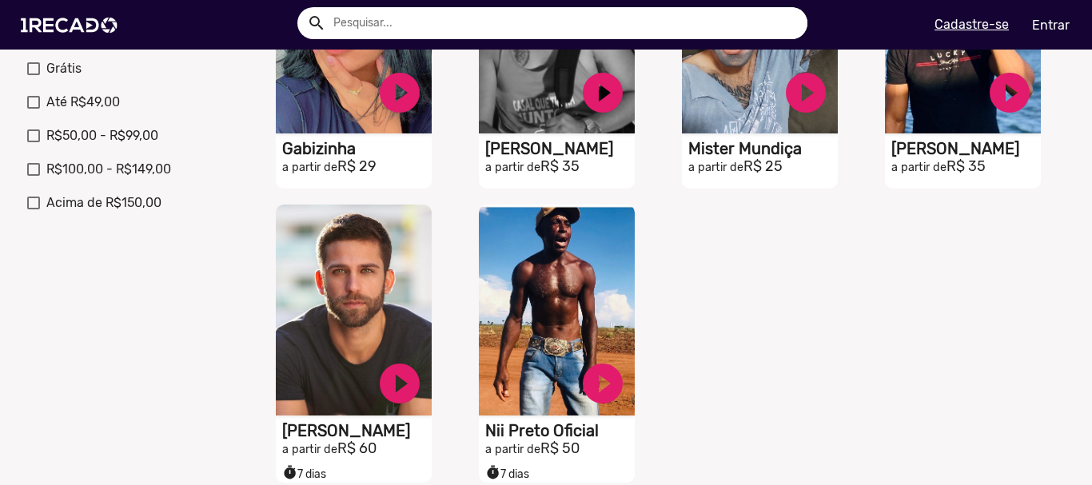
scroll to position [640, 0]
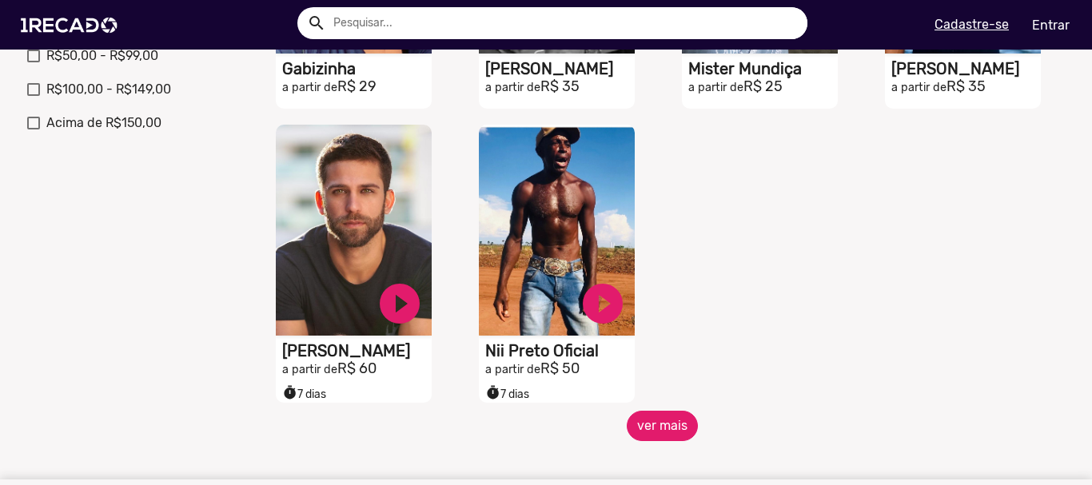
click at [663, 441] on button "ver mais" at bounding box center [662, 426] width 71 height 30
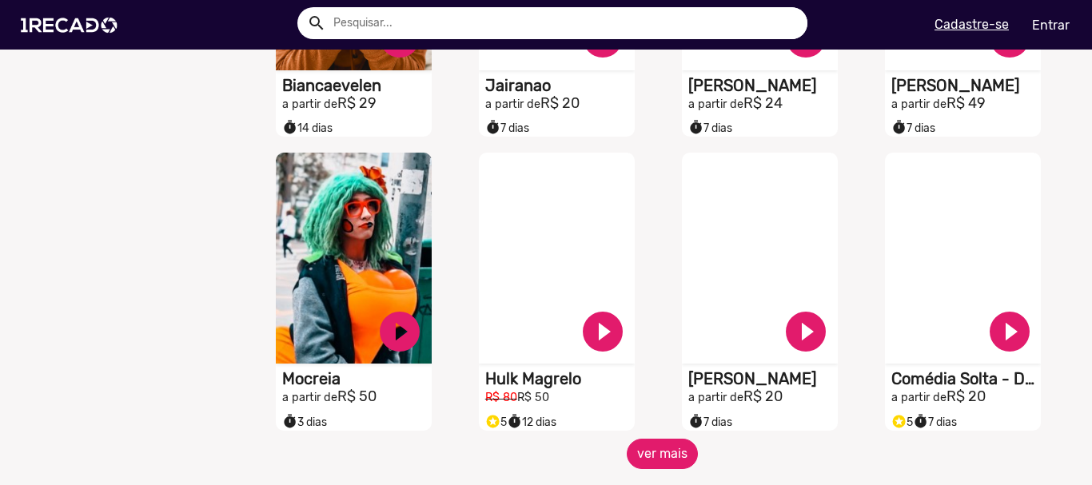
scroll to position [1279, 0]
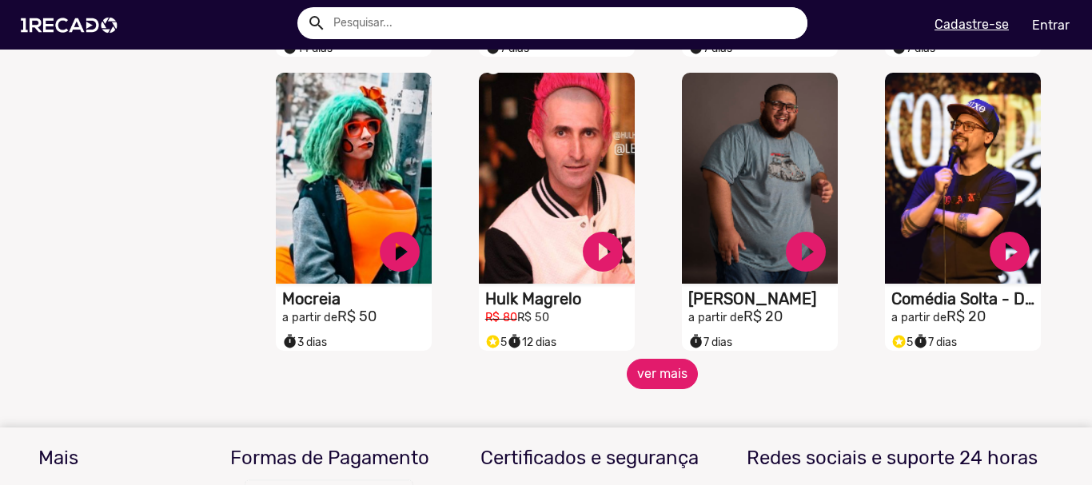
click at [659, 380] on button "ver mais" at bounding box center [662, 374] width 71 height 30
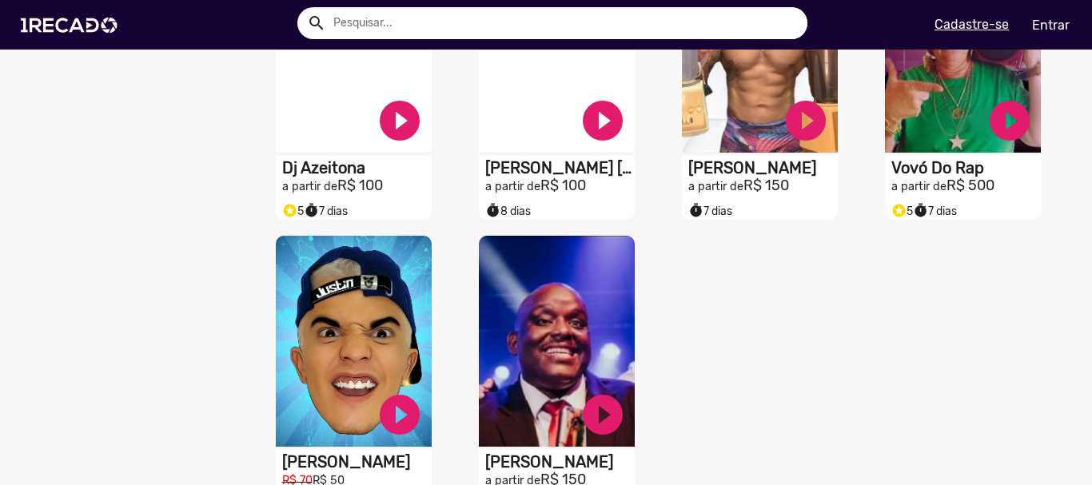
scroll to position [2158, 0]
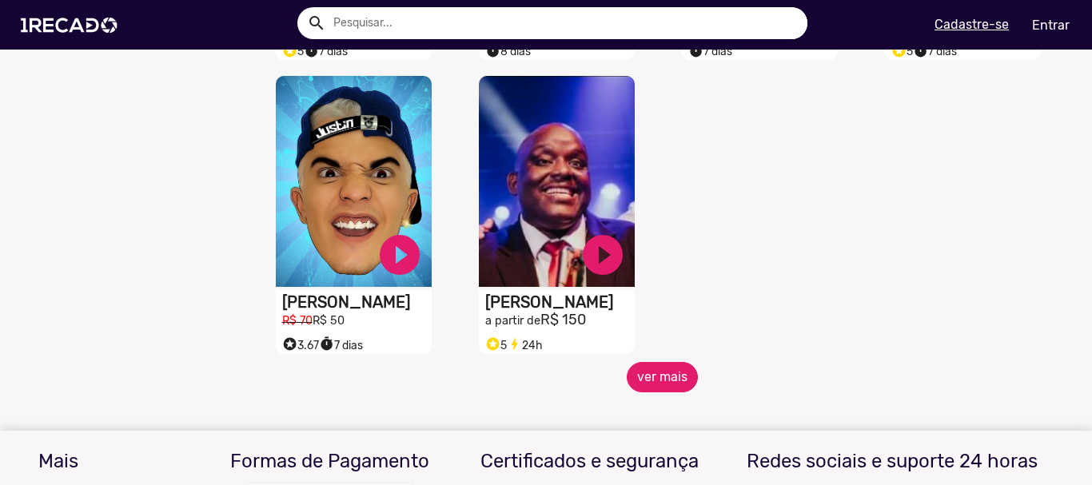
click at [640, 392] on button "ver mais" at bounding box center [662, 377] width 71 height 30
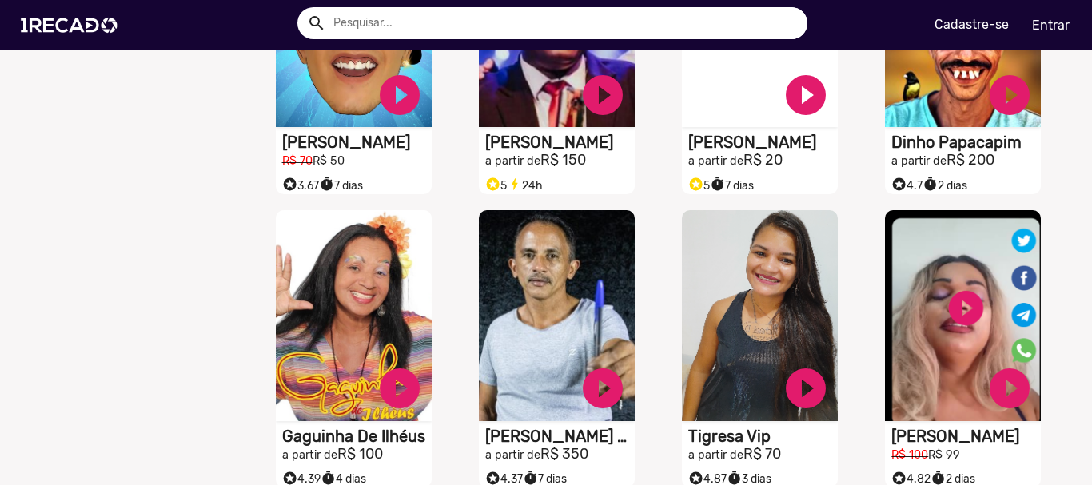
scroll to position [2238, 0]
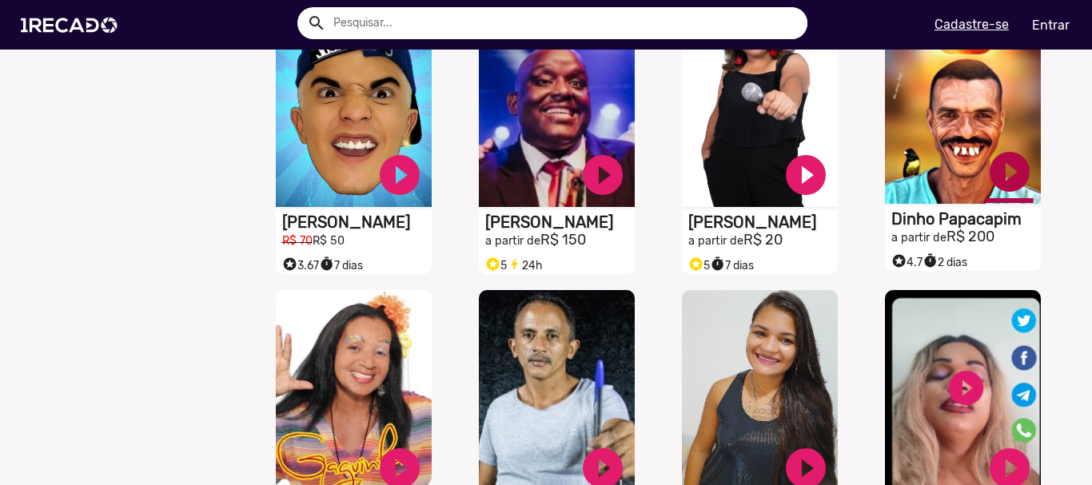
click at [1008, 182] on link "play_circle_filled" at bounding box center [1010, 172] width 48 height 48
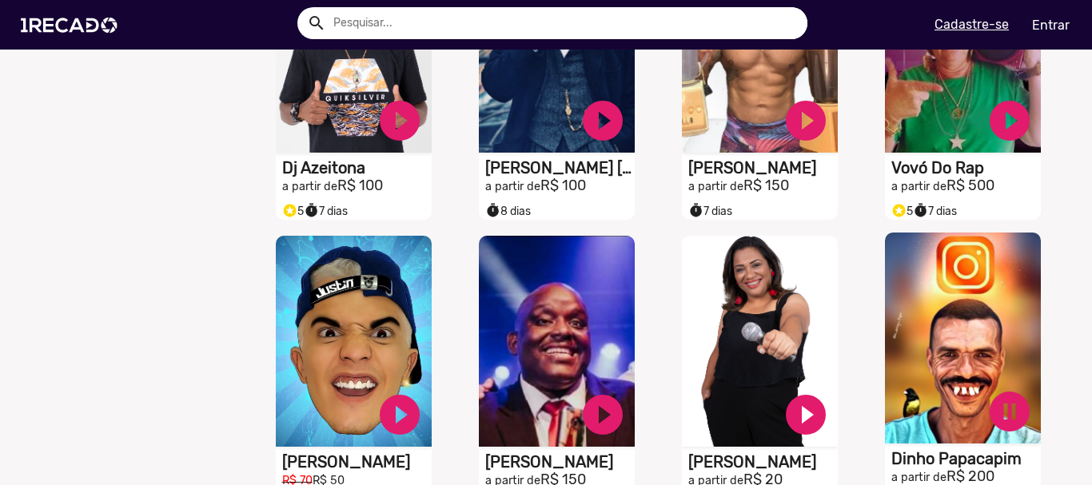
scroll to position [2078, 0]
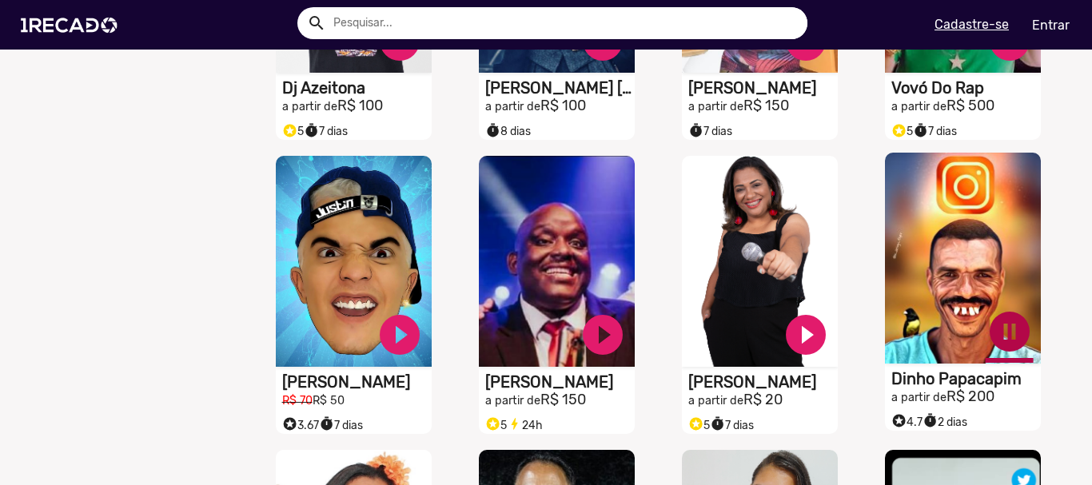
click at [1009, 345] on link "pause_circle" at bounding box center [1010, 332] width 48 height 48
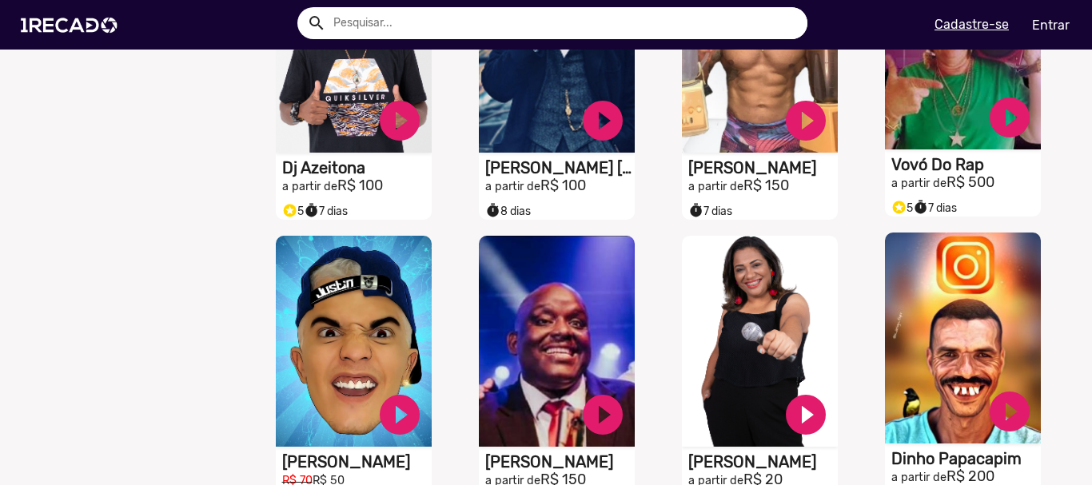
scroll to position [1839, 0]
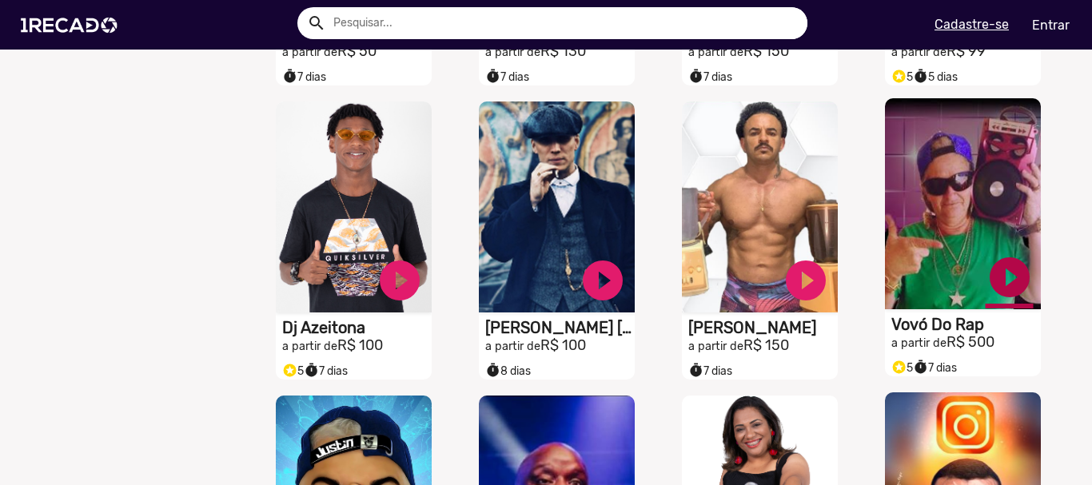
click at [1009, 287] on link "play_circle_filled" at bounding box center [1010, 277] width 48 height 48
click at [993, 301] on link "pause_circle" at bounding box center [1010, 277] width 48 height 48
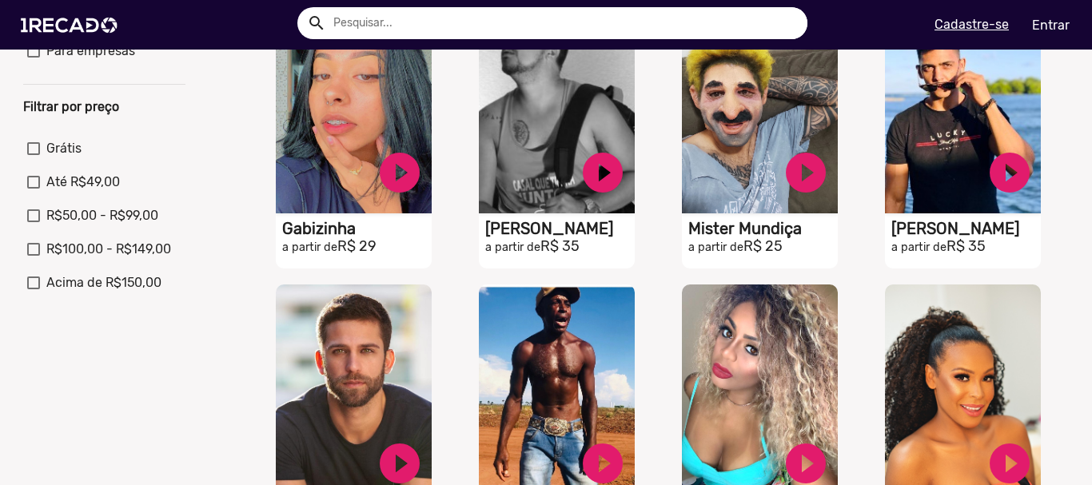
scroll to position [0, 0]
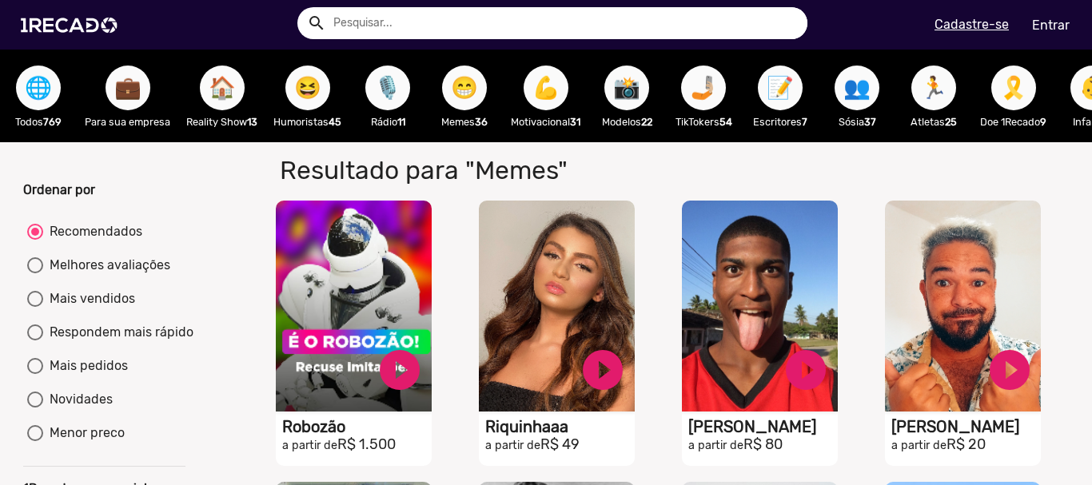
click at [865, 84] on span "👥" at bounding box center [856, 88] width 27 height 45
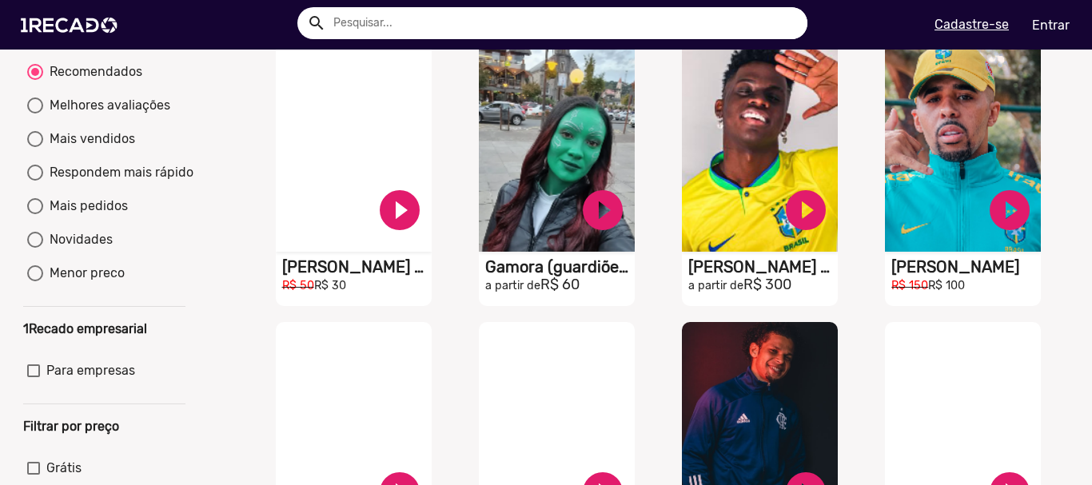
scroll to position [400, 0]
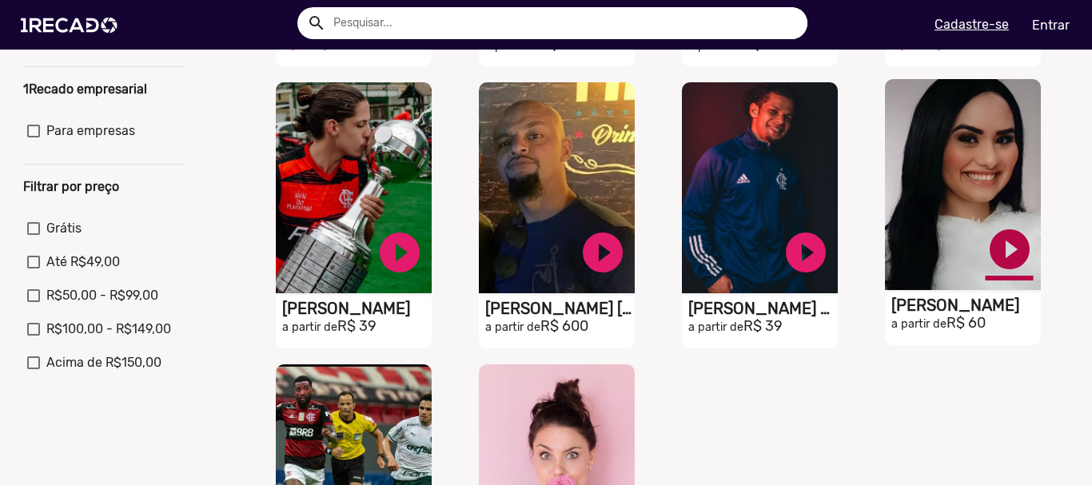
click at [998, 268] on link "play_circle_filled" at bounding box center [1010, 249] width 48 height 48
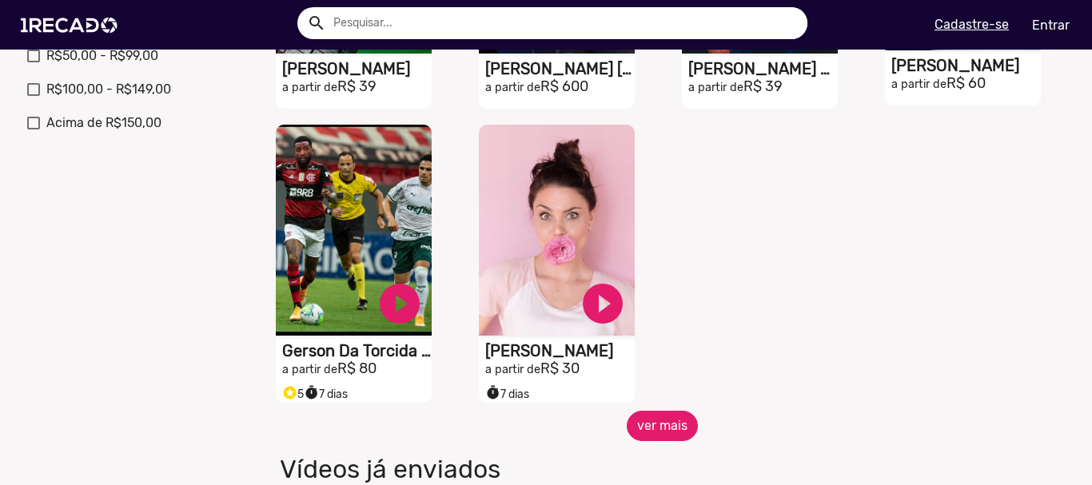
click at [636, 436] on button "ver mais" at bounding box center [662, 426] width 71 height 30
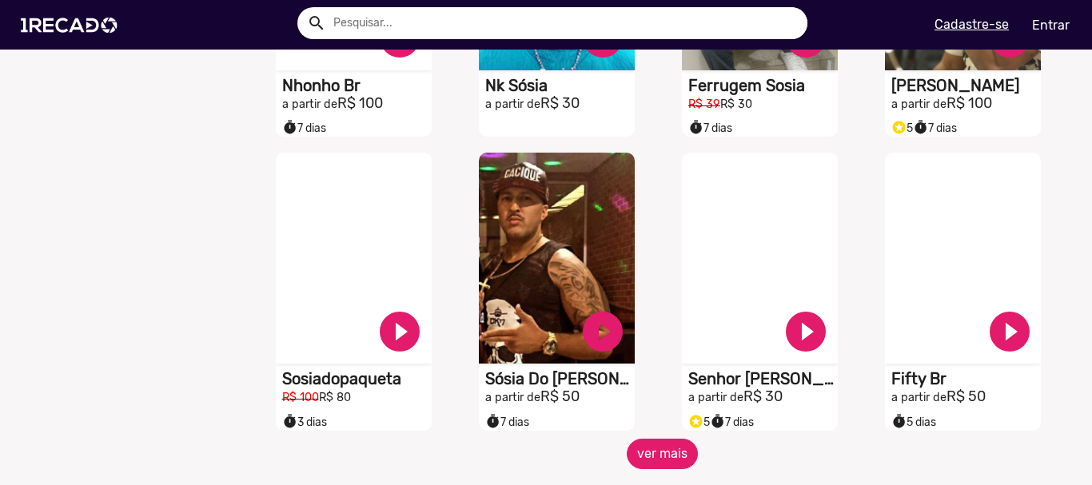
scroll to position [1279, 0]
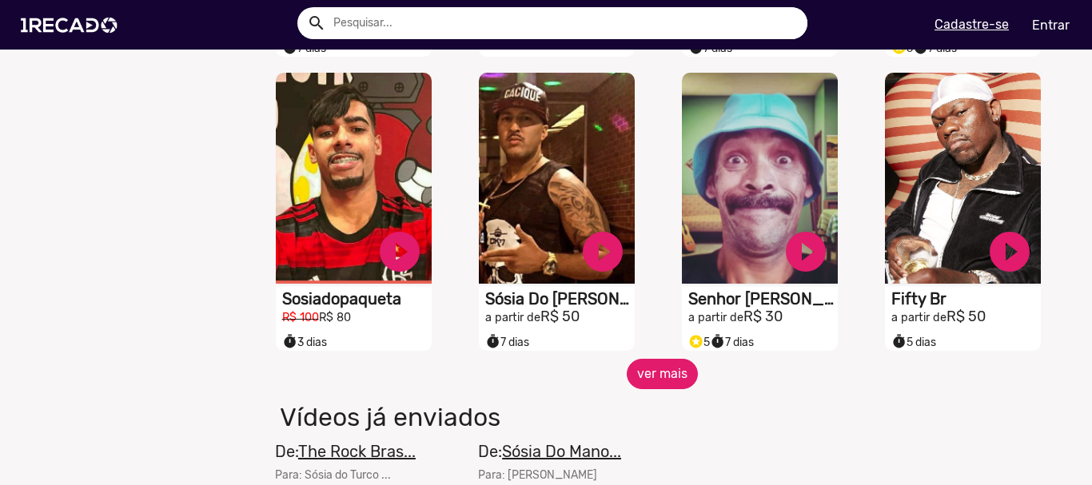
click at [644, 389] on button "ver mais" at bounding box center [662, 374] width 71 height 30
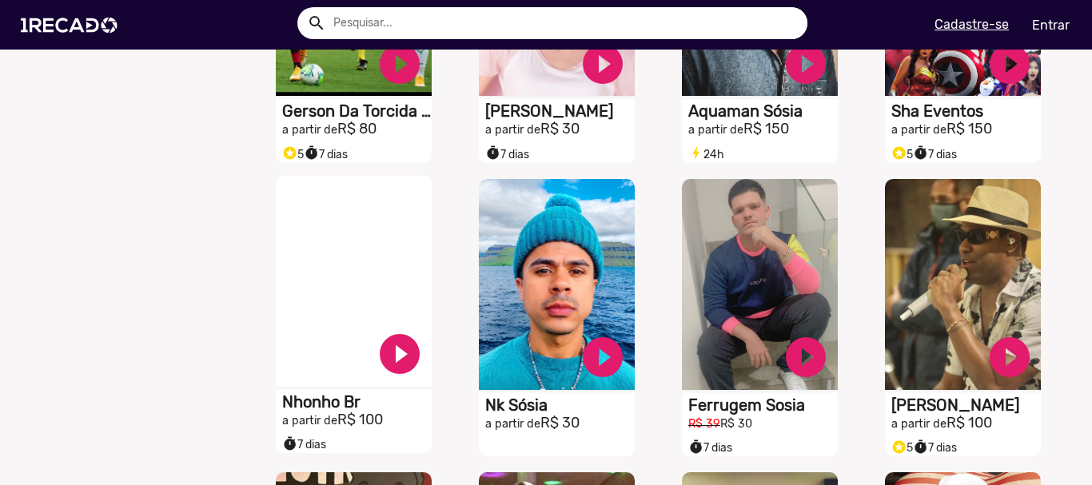
scroll to position [799, 0]
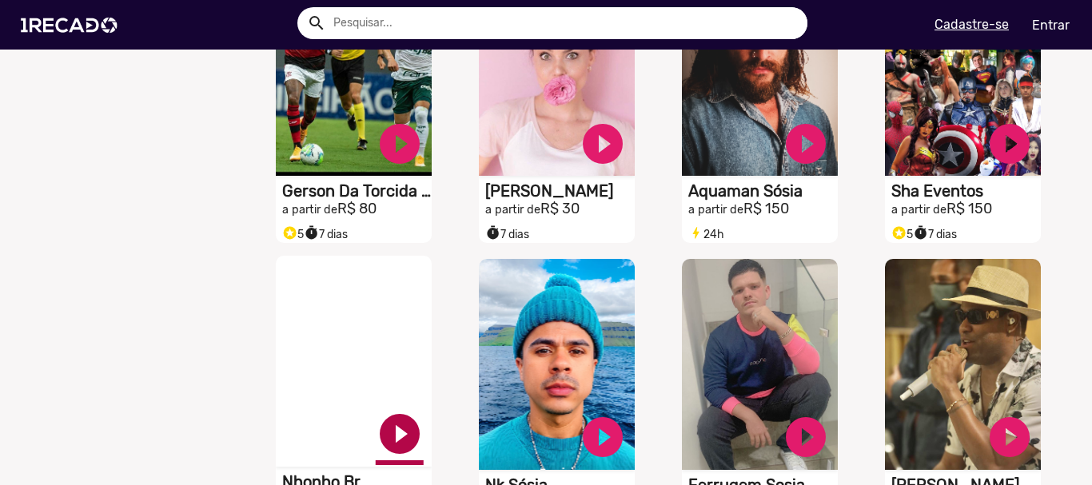
click at [404, 444] on link "play_circle_filled" at bounding box center [400, 434] width 48 height 48
click at [408, 445] on link "pause_circle" at bounding box center [400, 434] width 48 height 48
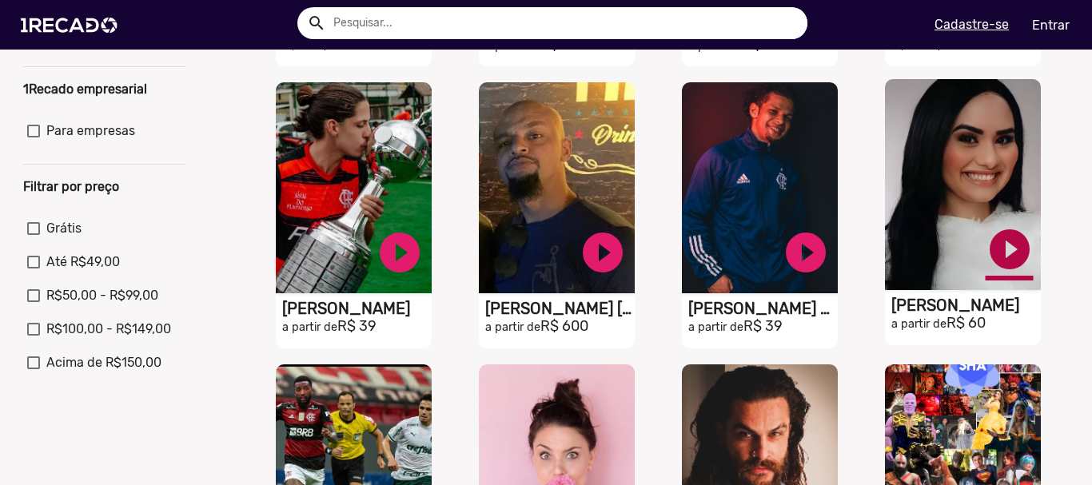
click at [1003, 253] on link "play_circle_filled" at bounding box center [1010, 249] width 48 height 48
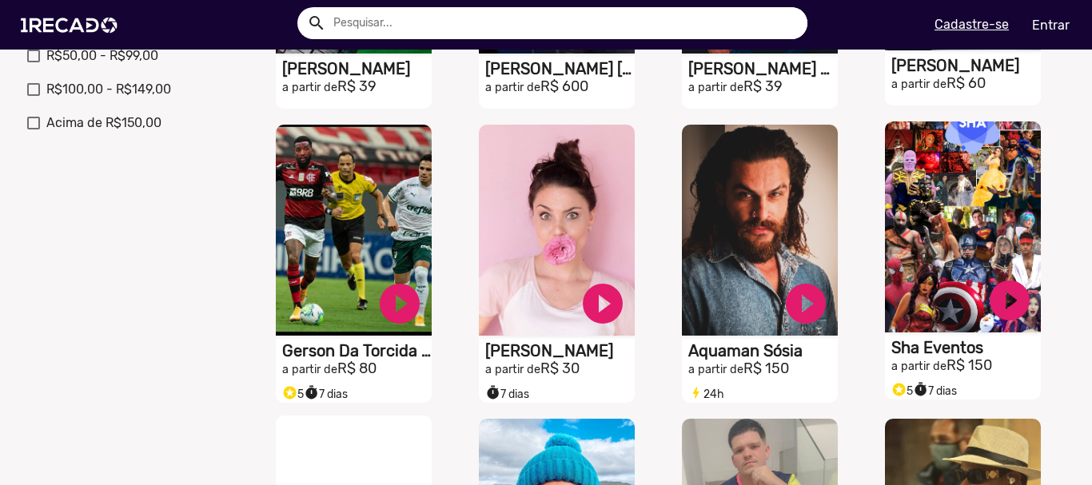
scroll to position [560, 0]
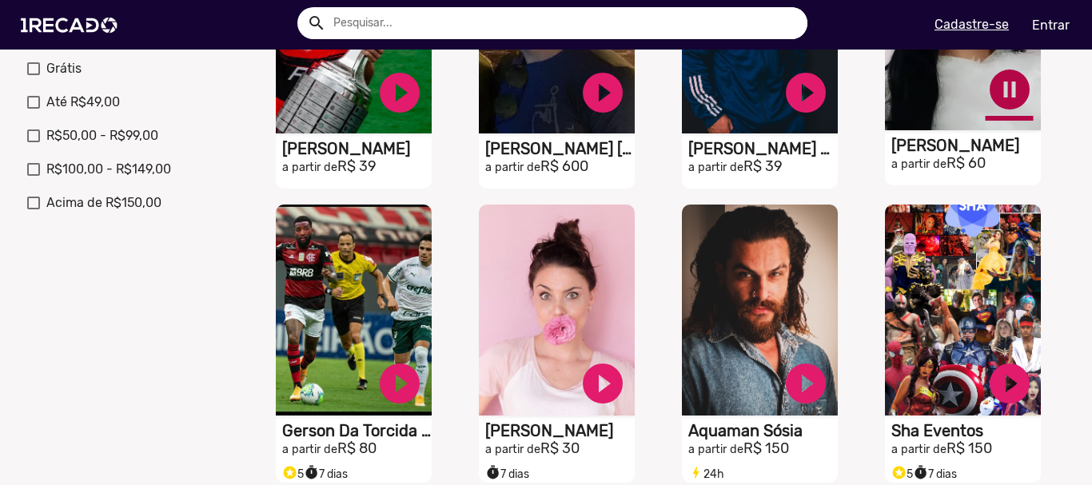
click at [986, 87] on link "pause_circle" at bounding box center [1010, 90] width 48 height 48
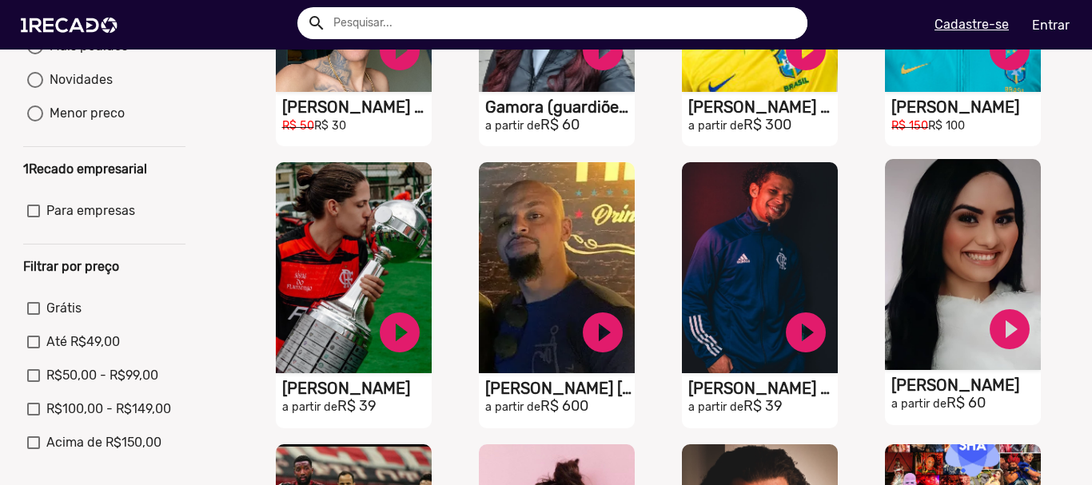
scroll to position [0, 0]
